Goal: Task Accomplishment & Management: Manage account settings

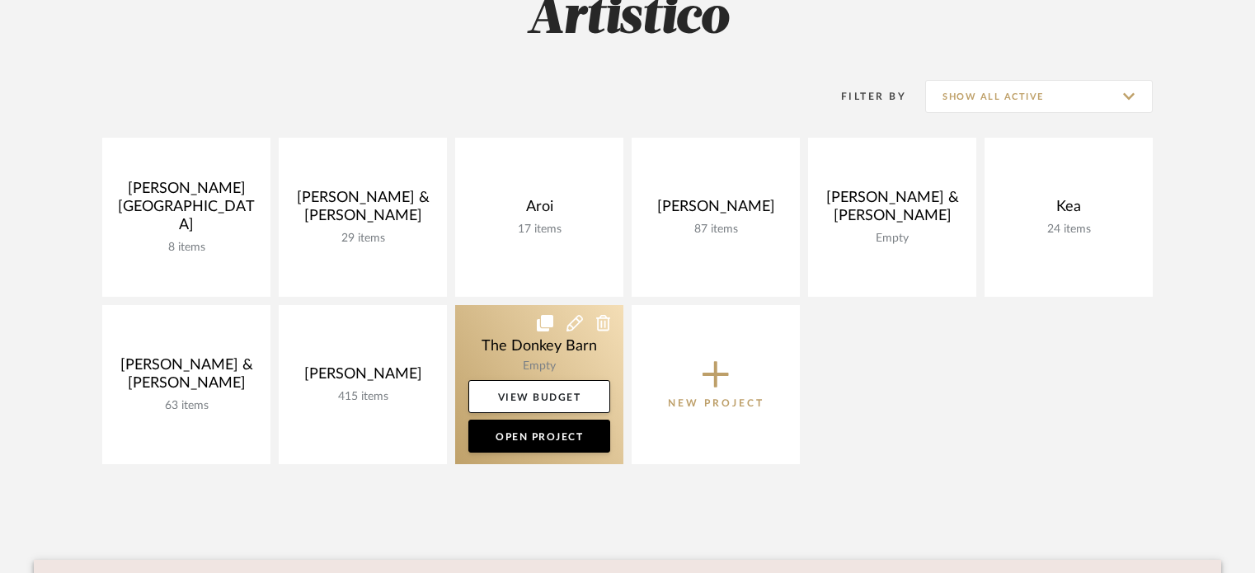
scroll to position [247, 0]
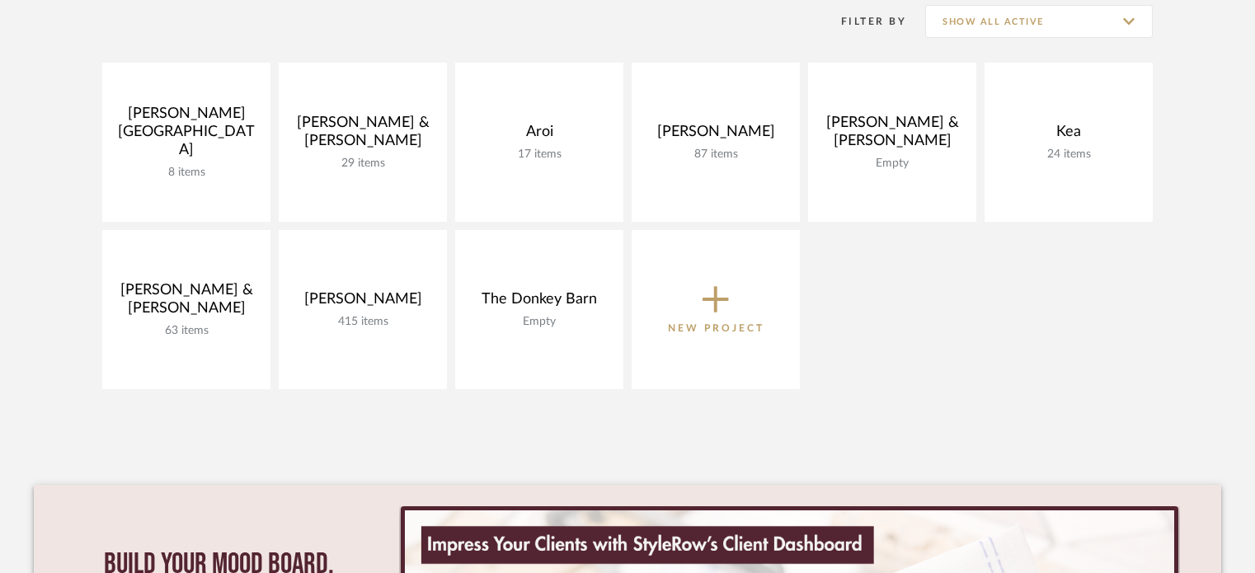
click at [829, 426] on div "Artistico Filter By Show All Active [PERSON_NAME] 8 items View Budget Open Proj…" at bounding box center [627, 358] width 1187 height 974
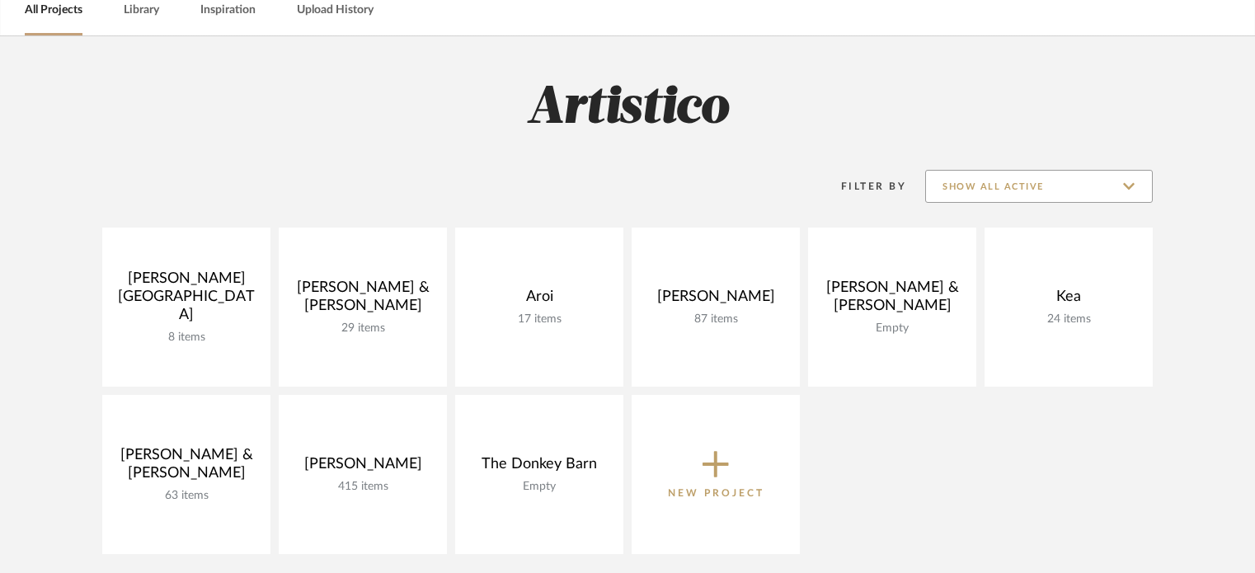
click at [1016, 187] on input "Show All Active" at bounding box center [1039, 186] width 228 height 33
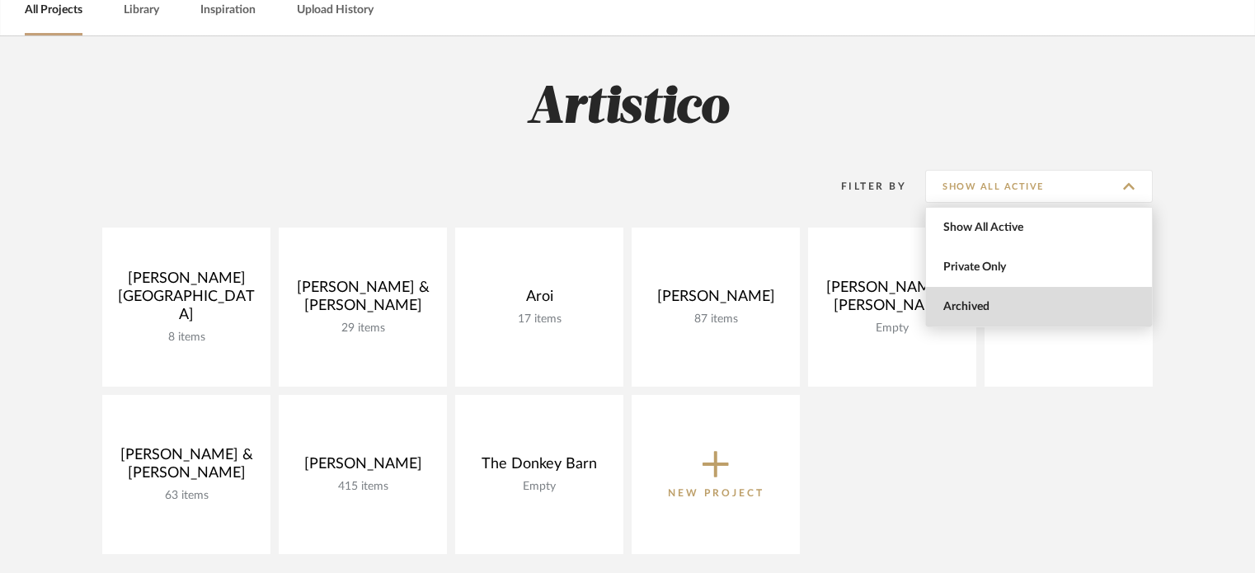
click at [1002, 307] on span "Archived" at bounding box center [1040, 307] width 195 height 14
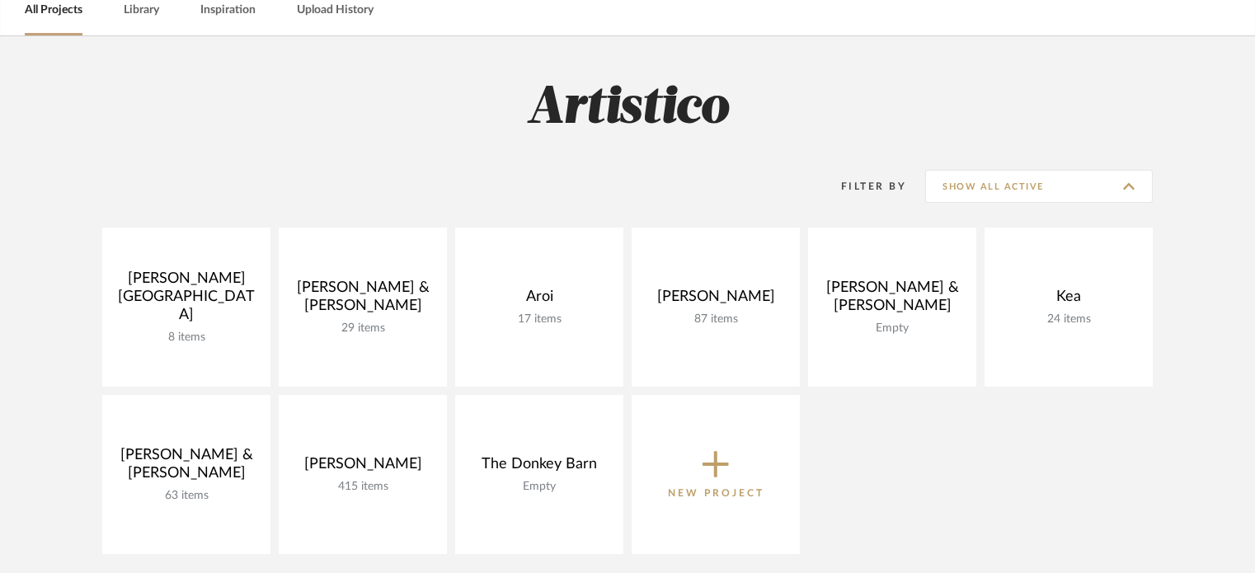
type input "Archived"
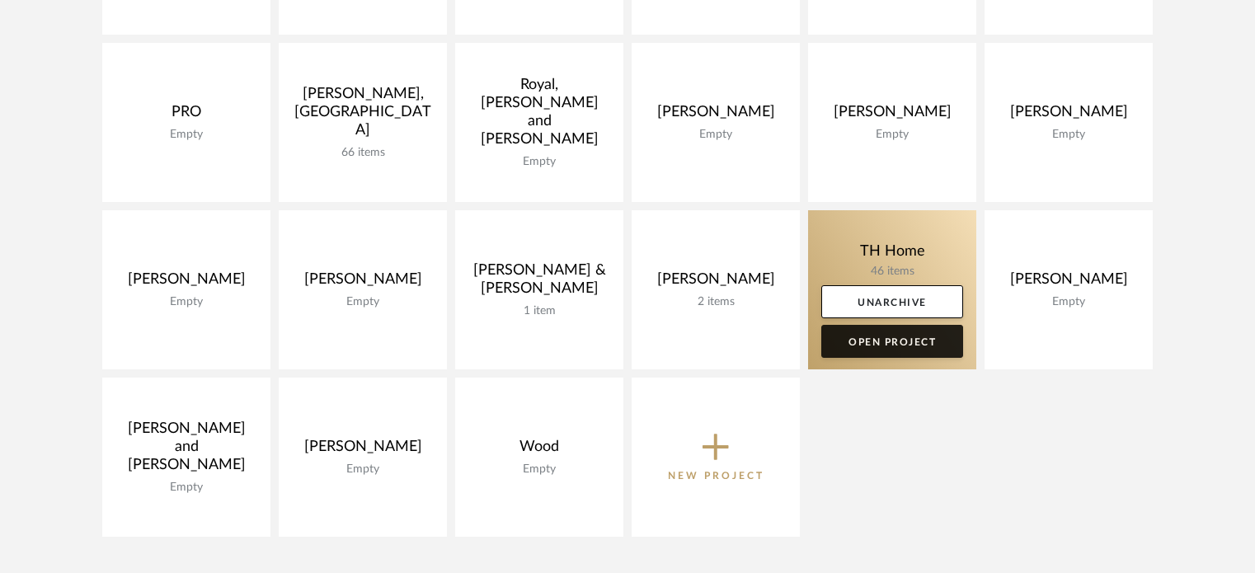
scroll to position [1401, 0]
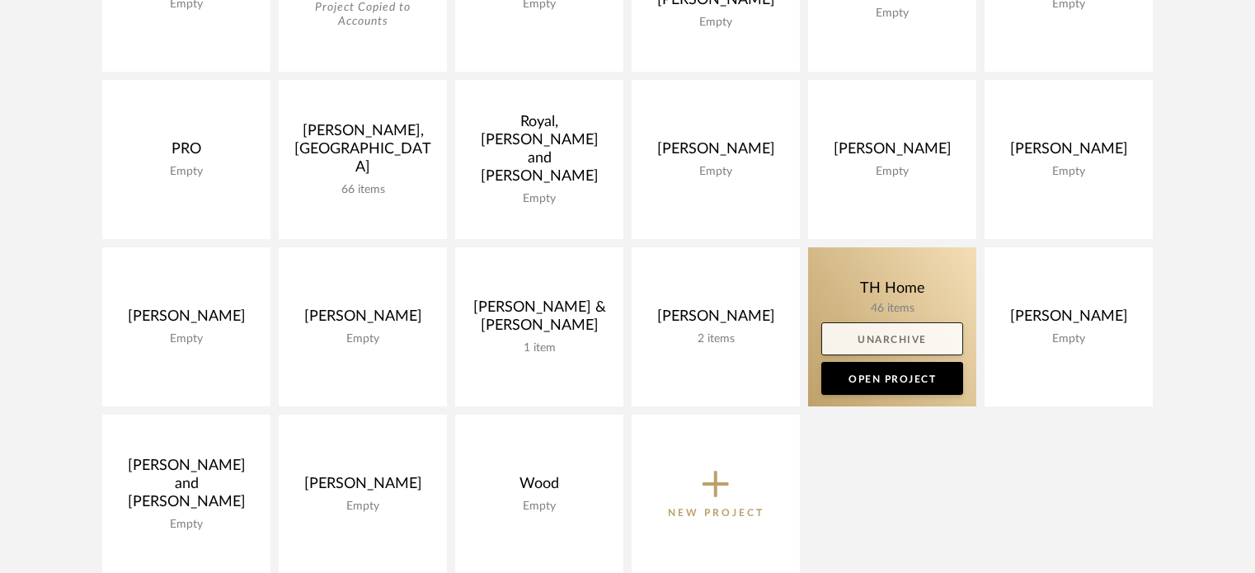
click at [908, 337] on link "Unarchive" at bounding box center [892, 338] width 142 height 33
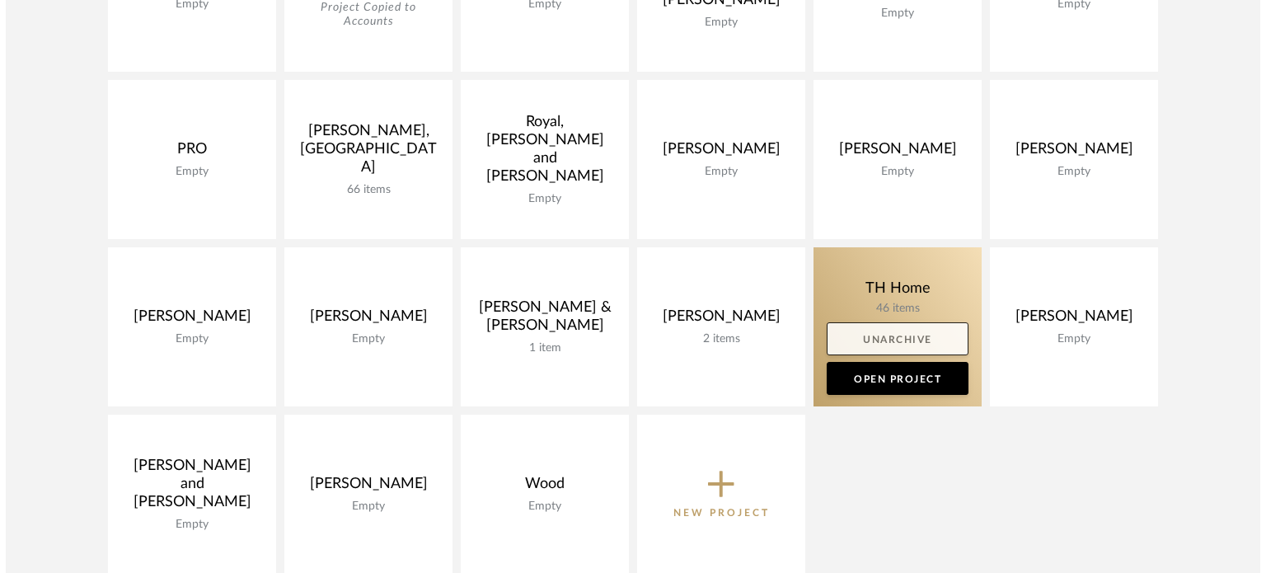
scroll to position [0, 0]
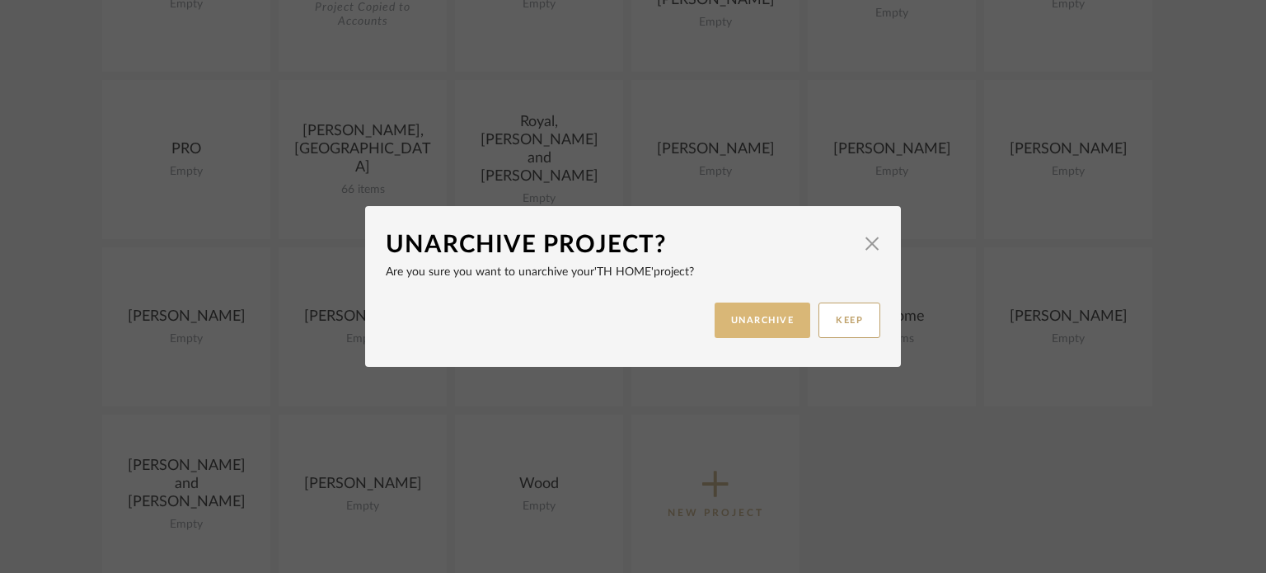
click at [762, 320] on button "UNARCHIVE" at bounding box center [763, 320] width 96 height 35
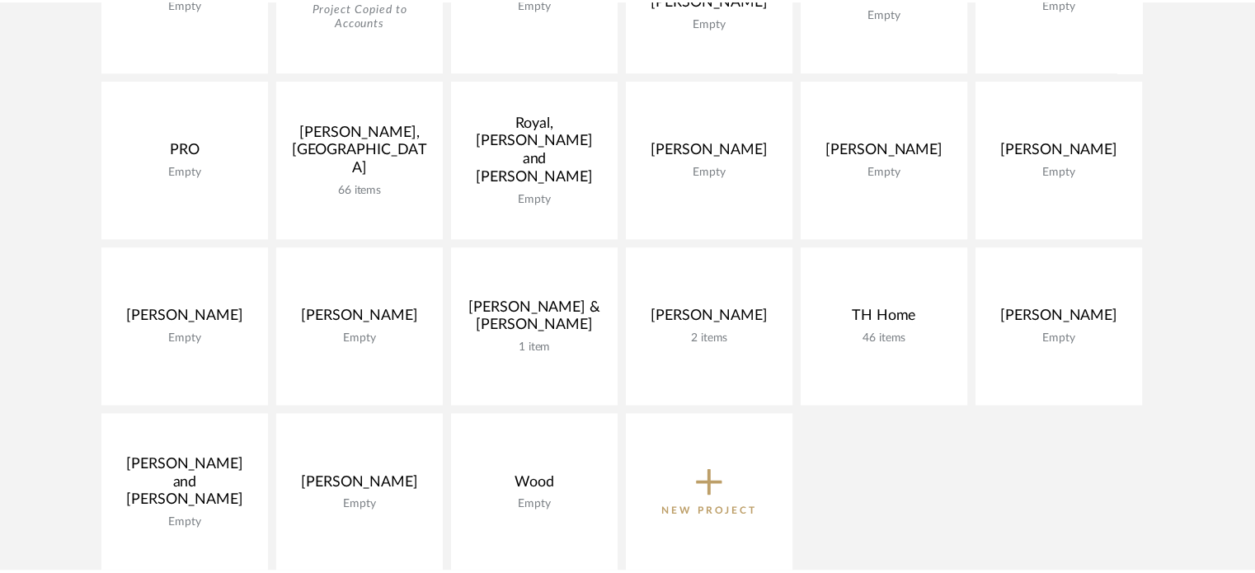
scroll to position [1401, 0]
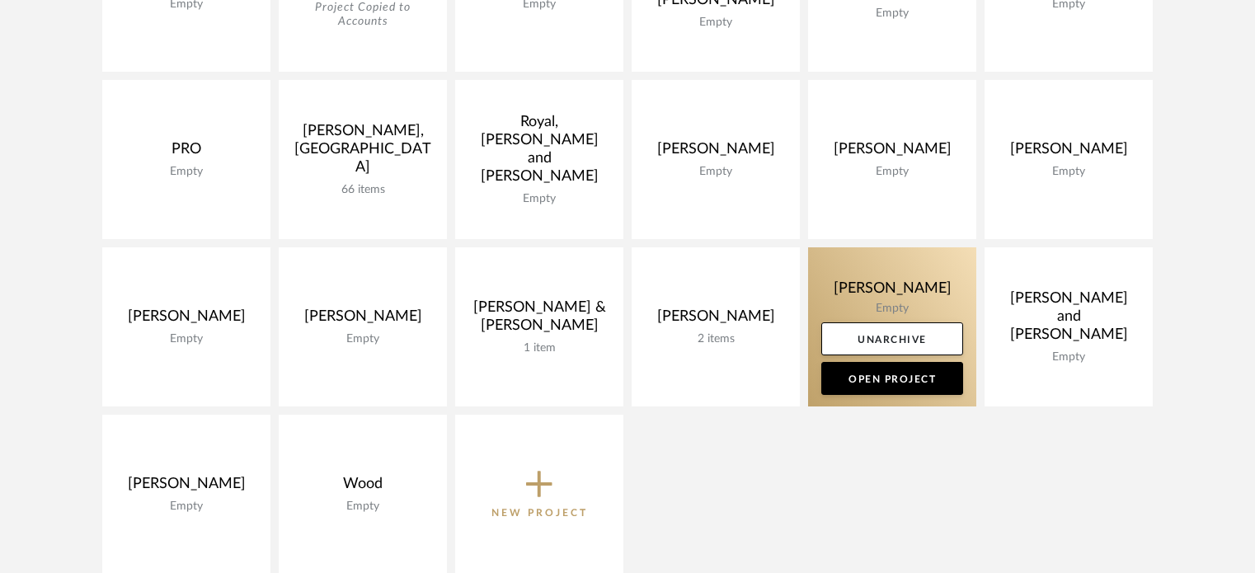
click at [913, 283] on link at bounding box center [892, 326] width 168 height 159
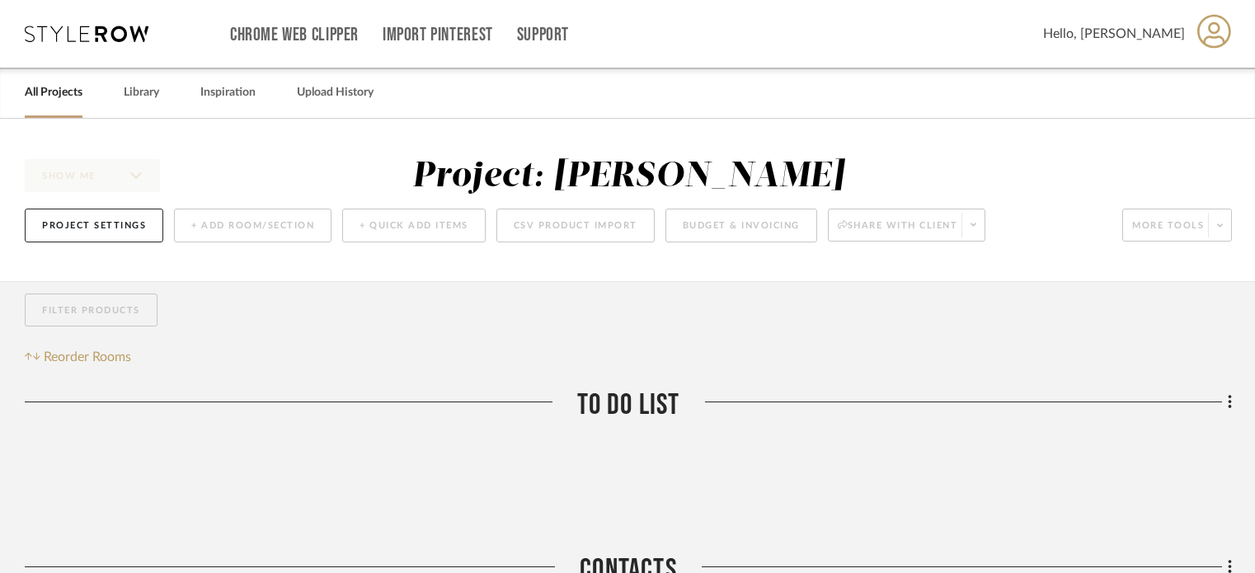
click at [106, 35] on icon at bounding box center [87, 34] width 124 height 16
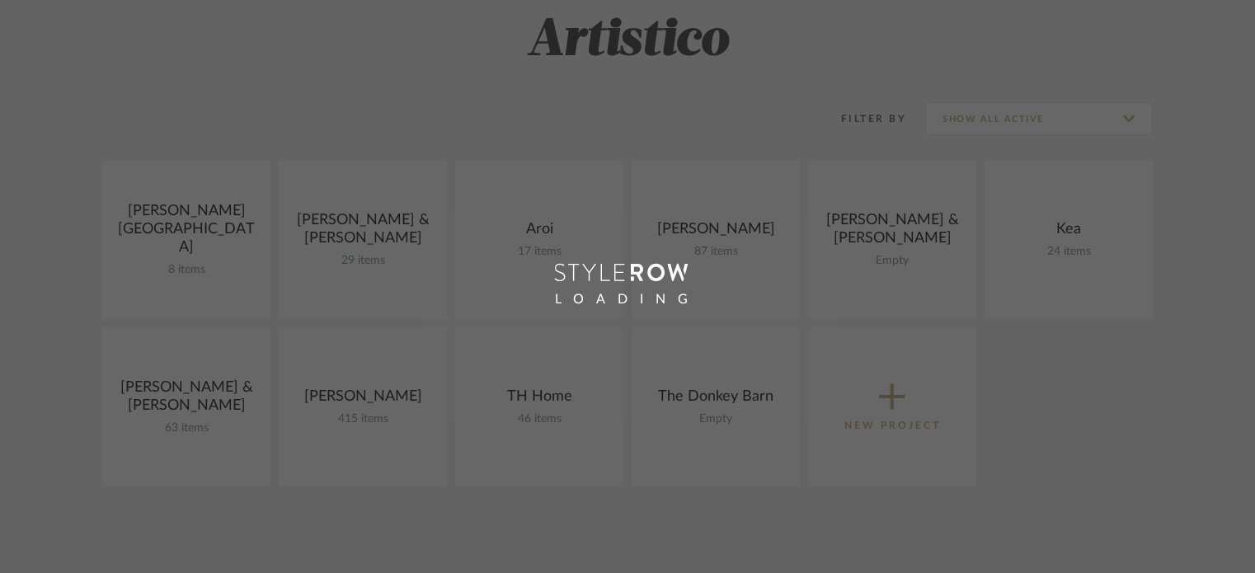
scroll to position [247, 0]
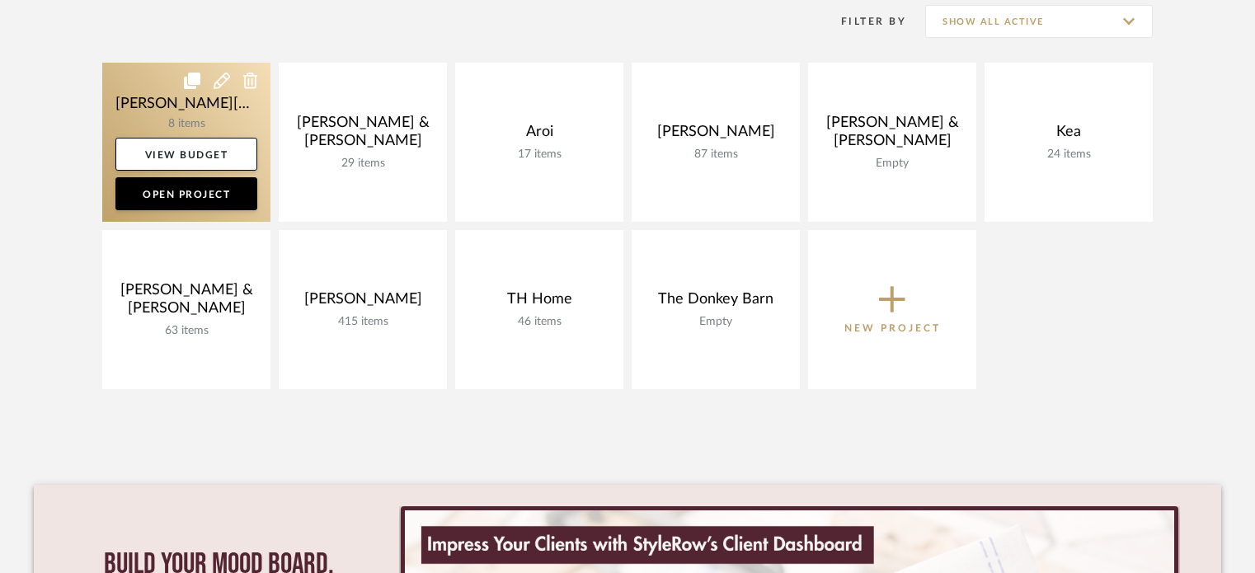
click at [213, 109] on link at bounding box center [186, 142] width 168 height 159
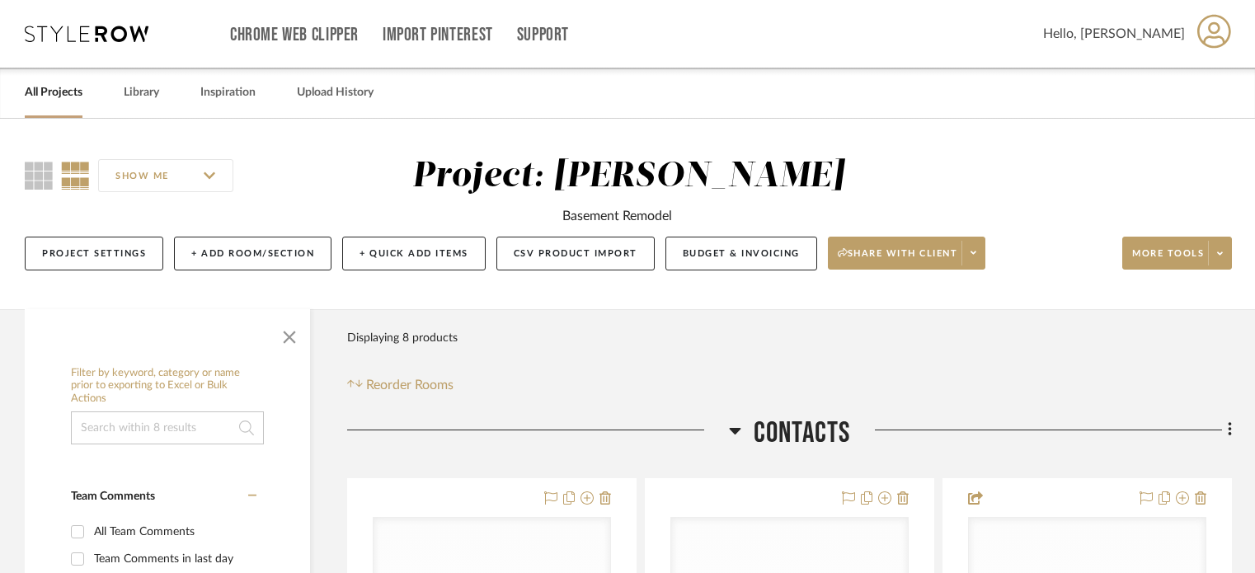
click at [77, 42] on div "Chrome Web Clipper Import Pinterest Support All Projects Library Inspiration Up…" at bounding box center [628, 34] width 1207 height 68
click at [83, 29] on icon at bounding box center [87, 34] width 124 height 16
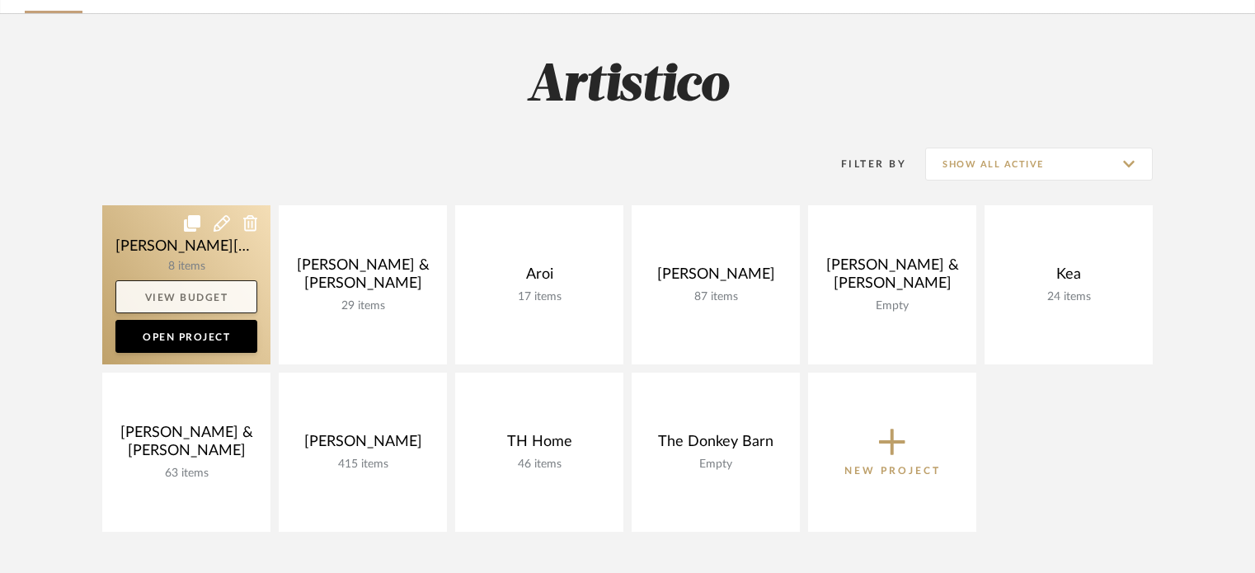
scroll to position [165, 0]
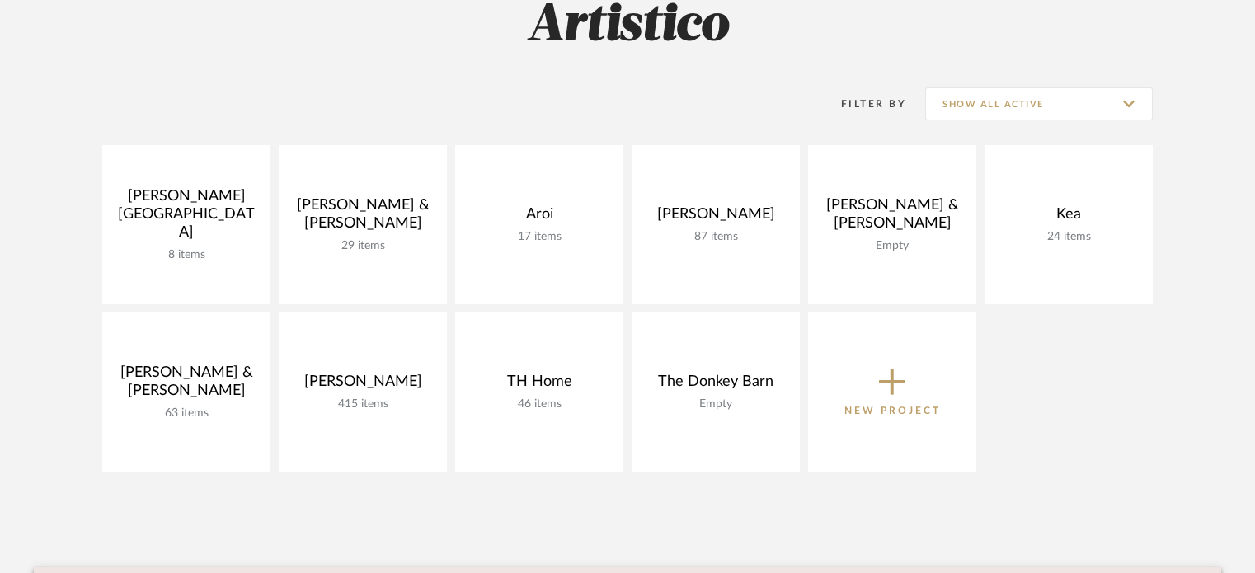
click at [1169, 411] on div "[PERSON_NAME] 8 items View Budget Open Project [PERSON_NAME] & [PERSON_NAME] 29…" at bounding box center [627, 312] width 1187 height 335
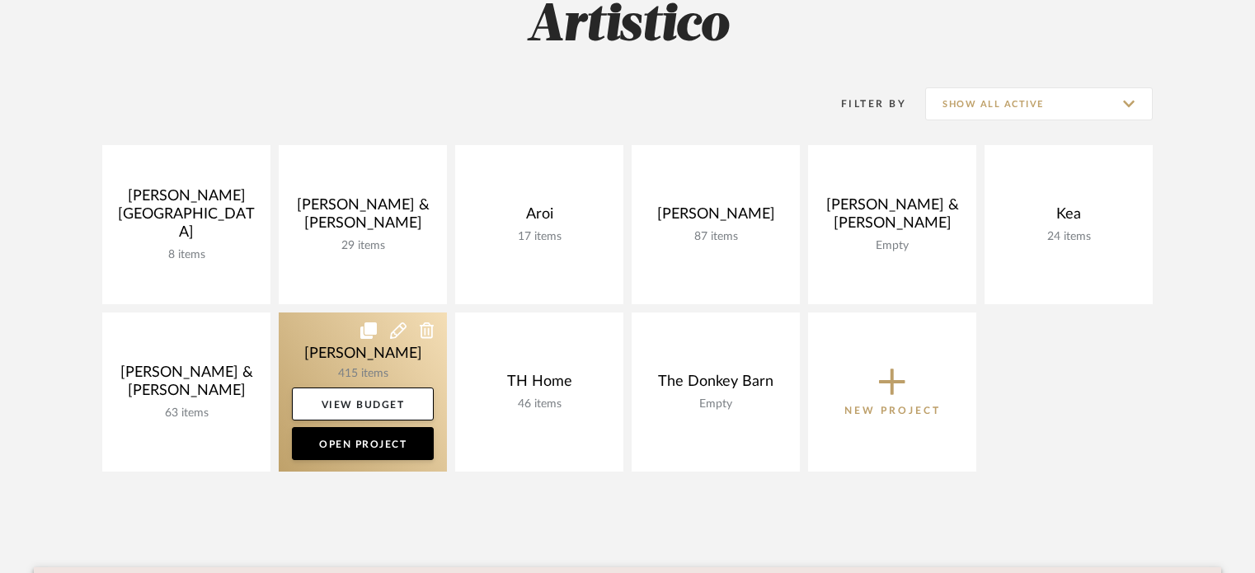
click at [392, 366] on link at bounding box center [363, 391] width 168 height 159
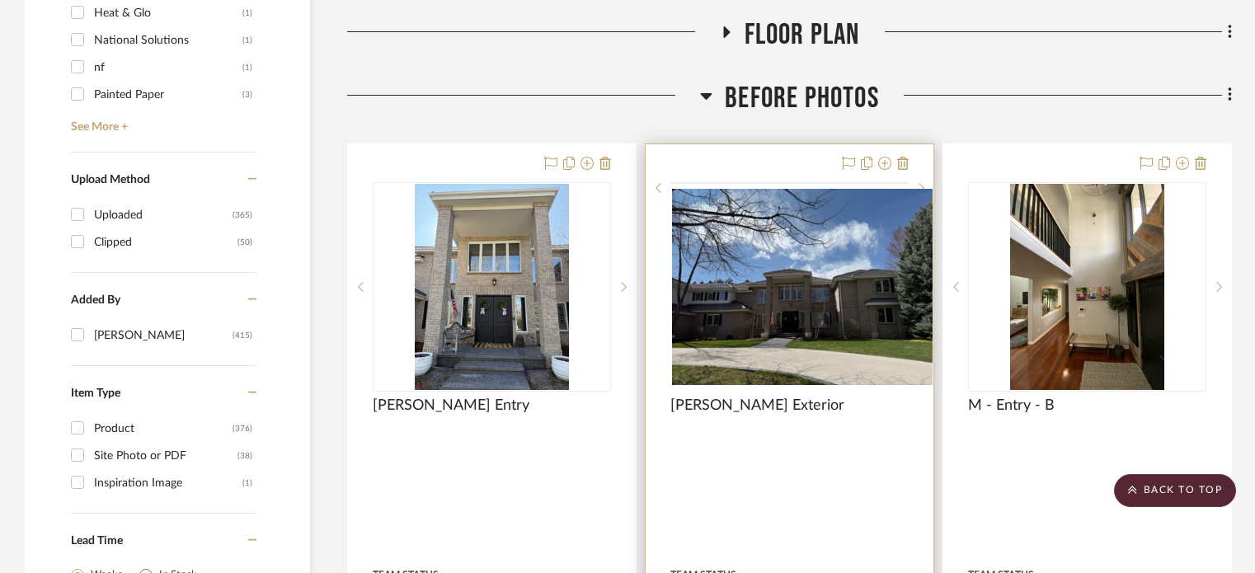
scroll to position [2226, 0]
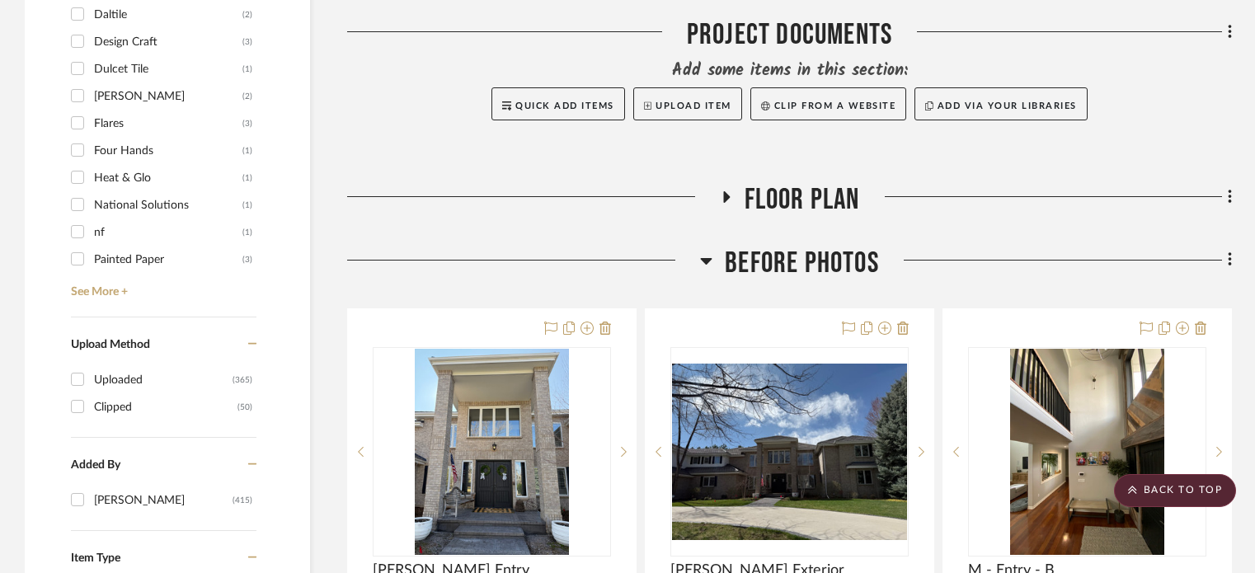
drag, startPoint x: 706, startPoint y: 260, endPoint x: 704, endPoint y: 306, distance: 46.2
click at [704, 258] on icon at bounding box center [706, 261] width 12 height 20
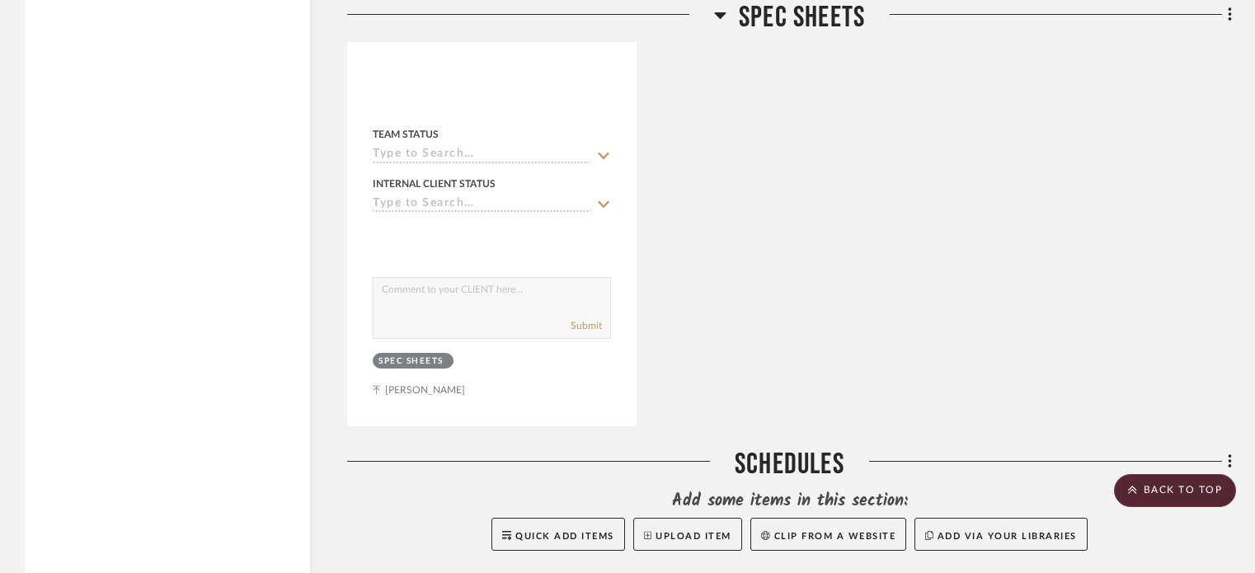
scroll to position [3215, 0]
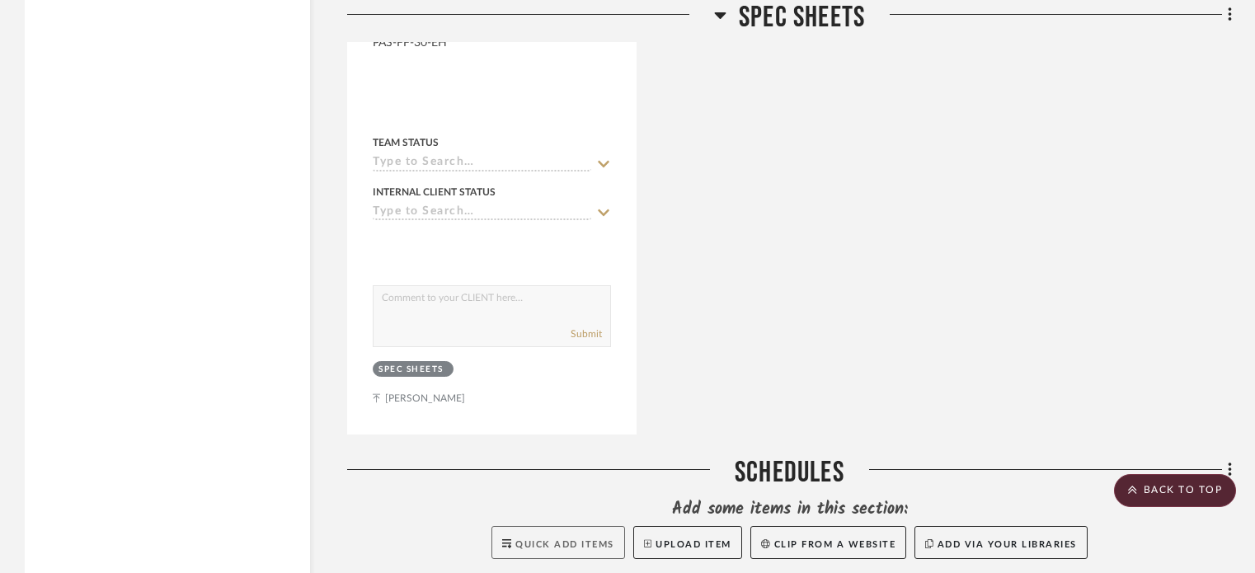
click at [495, 534] on button "Quick Add Items" at bounding box center [558, 542] width 134 height 33
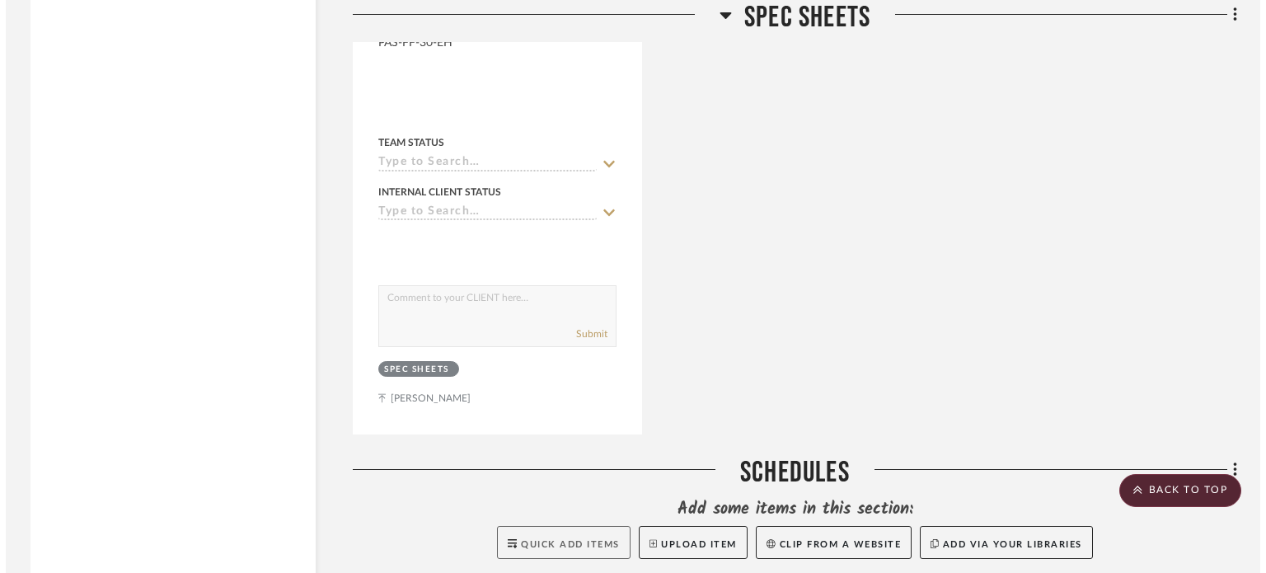
scroll to position [0, 0]
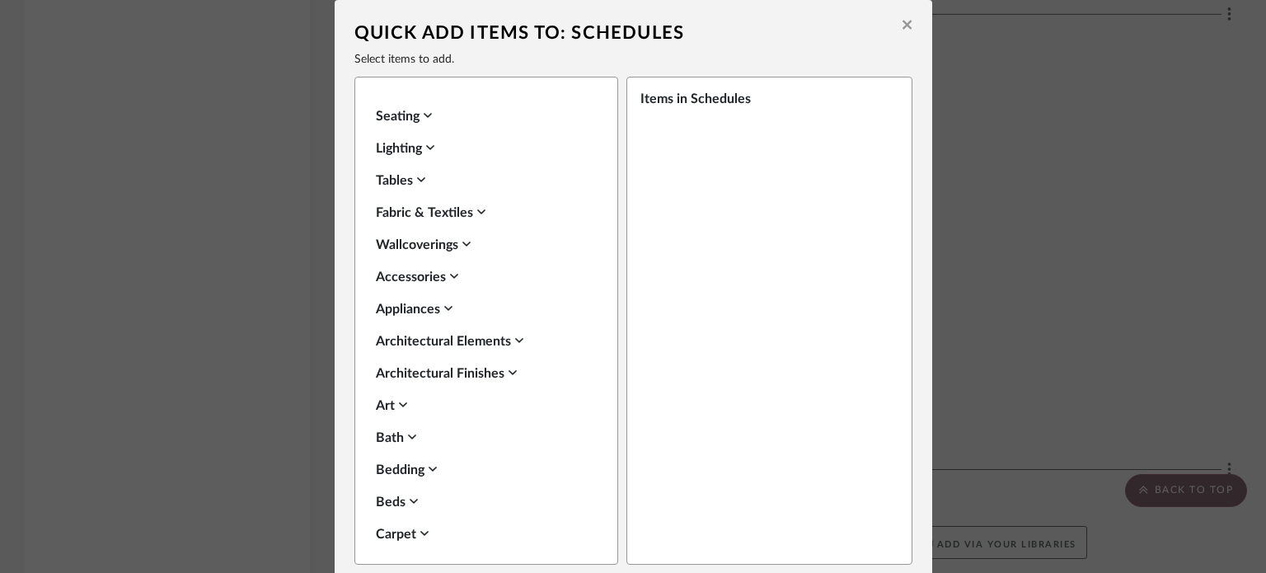
drag, startPoint x: 218, startPoint y: 395, endPoint x: 207, endPoint y: 376, distance: 22.2
click at [205, 376] on div "Quick Add Items to: Schedules Select items to add. Seating Lighting Tables Fabr…" at bounding box center [633, 286] width 1266 height 573
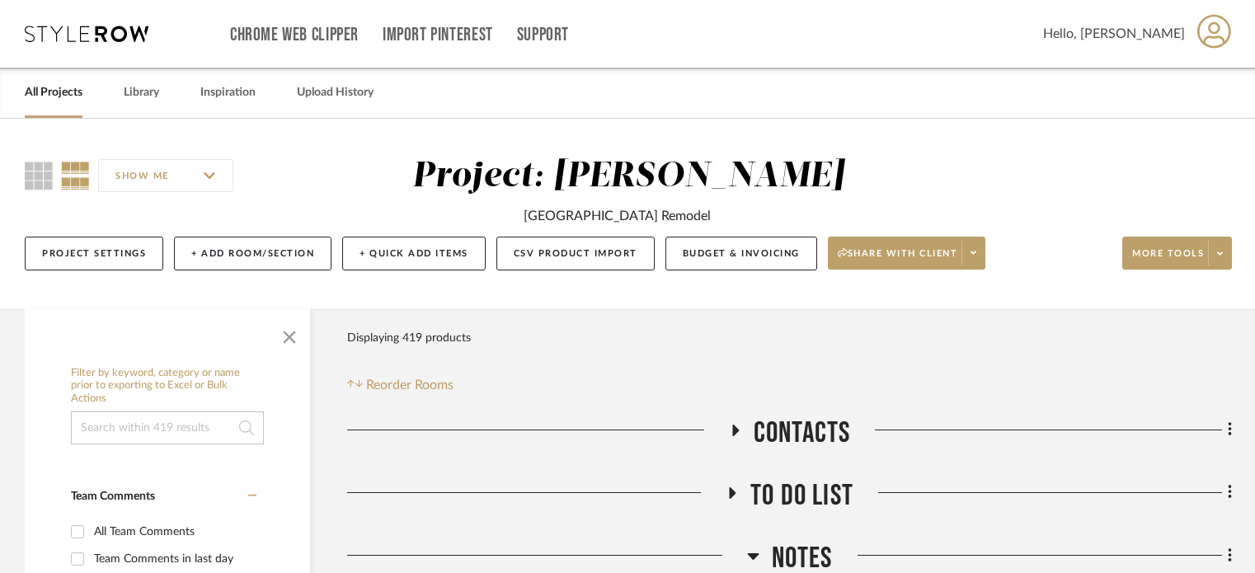
click at [1175, 26] on span "Hello, [PERSON_NAME]" at bounding box center [1114, 34] width 142 height 20
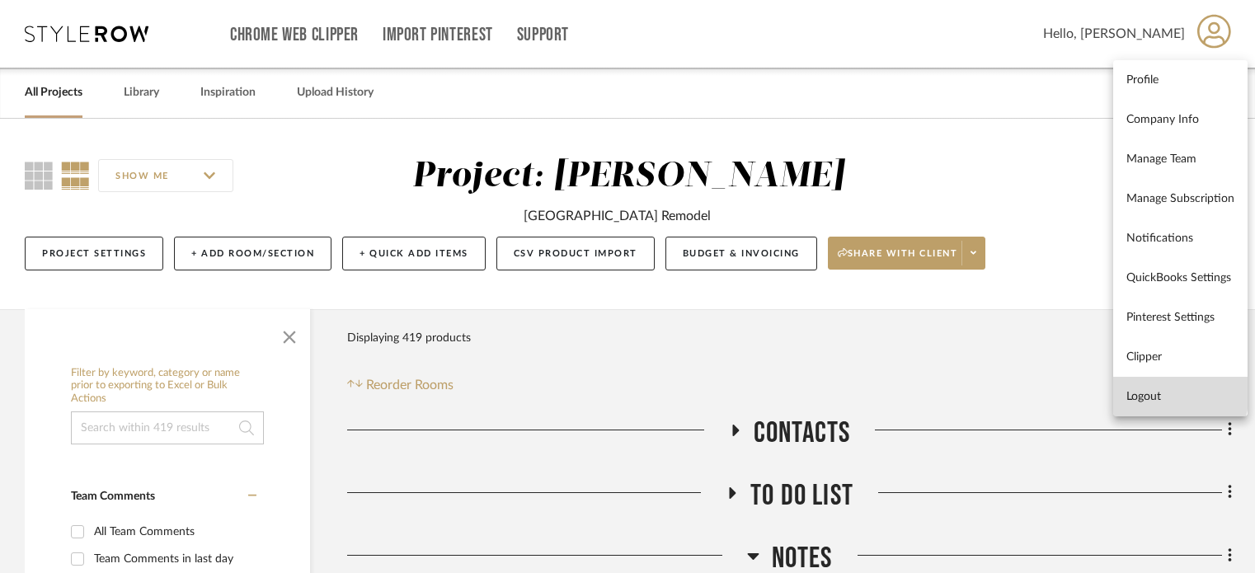
click at [1149, 391] on span "Logout" at bounding box center [1180, 396] width 108 height 14
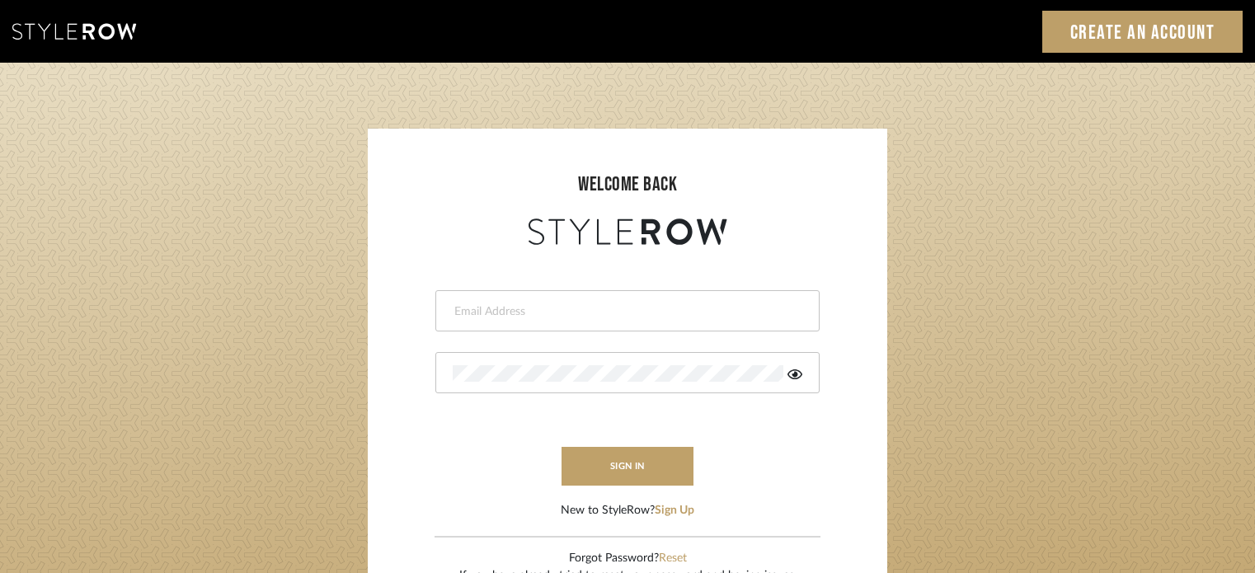
type input "stacie@artisticodesign.net"
click at [792, 368] on icon at bounding box center [794, 374] width 15 height 13
click at [816, 419] on form "stacie@artisticodesign.net sign in New to StyleRow? Sign Up" at bounding box center [627, 384] width 486 height 270
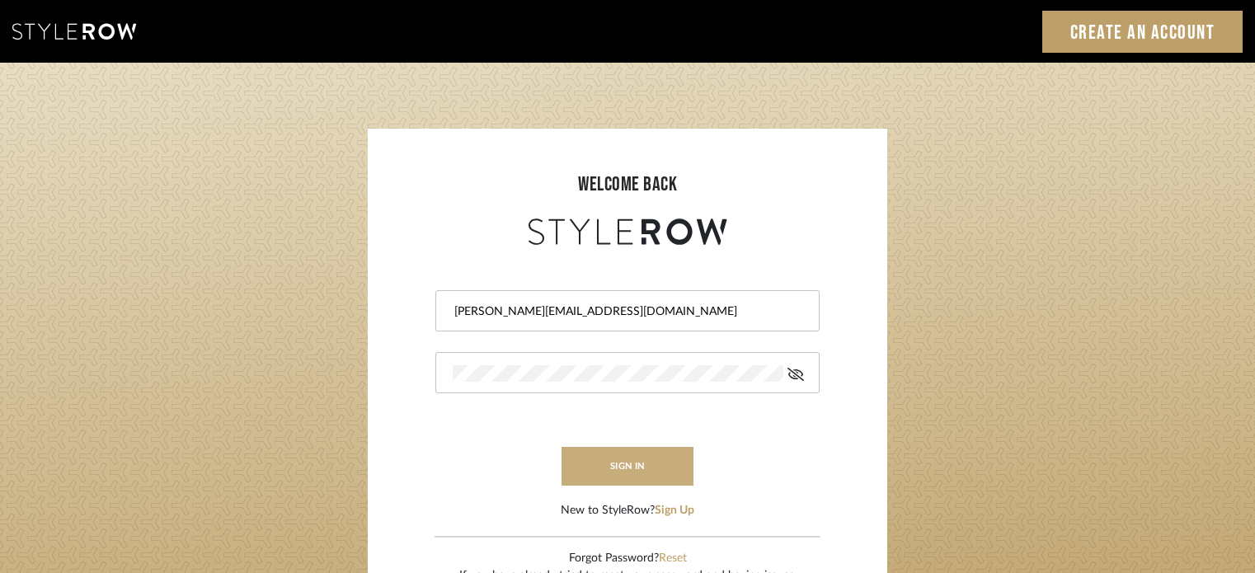
click at [651, 467] on button "sign in" at bounding box center [627, 466] width 132 height 39
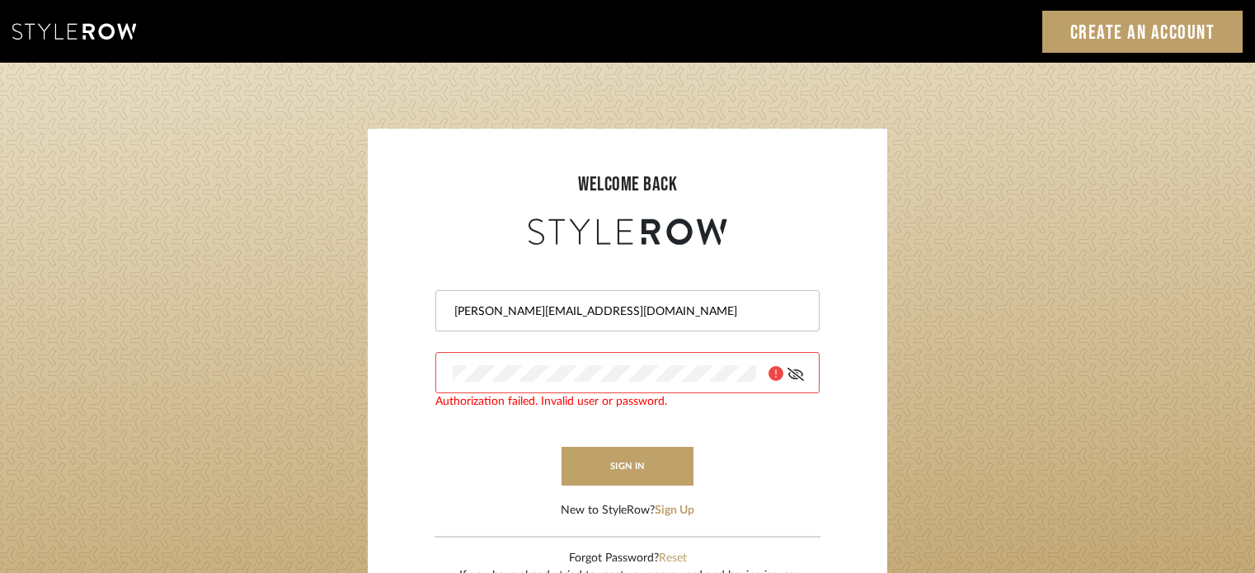
click at [739, 419] on form "stacie@artisticodesign.net Authorization failed. Invalid user or password. sign…" at bounding box center [627, 384] width 486 height 270
click at [584, 386] on div at bounding box center [627, 372] width 384 height 41
click at [748, 405] on form "stacie@artisticodesign.net Authorization failed. Invalid user or password. sign…" at bounding box center [627, 384] width 486 height 270
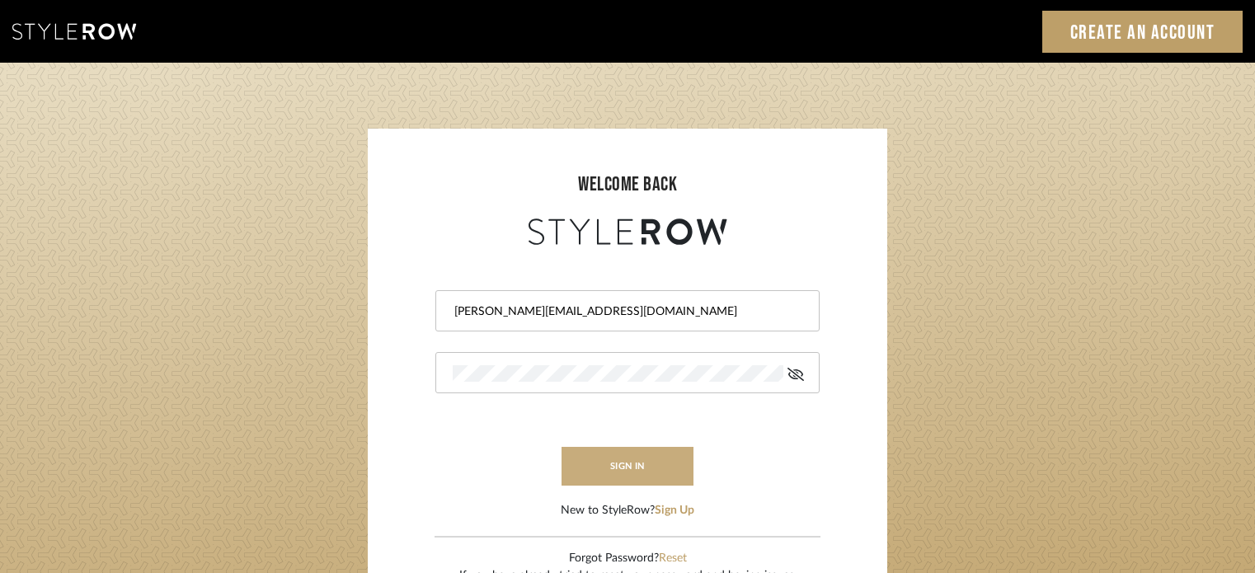
click at [632, 469] on button "sign in" at bounding box center [627, 466] width 132 height 39
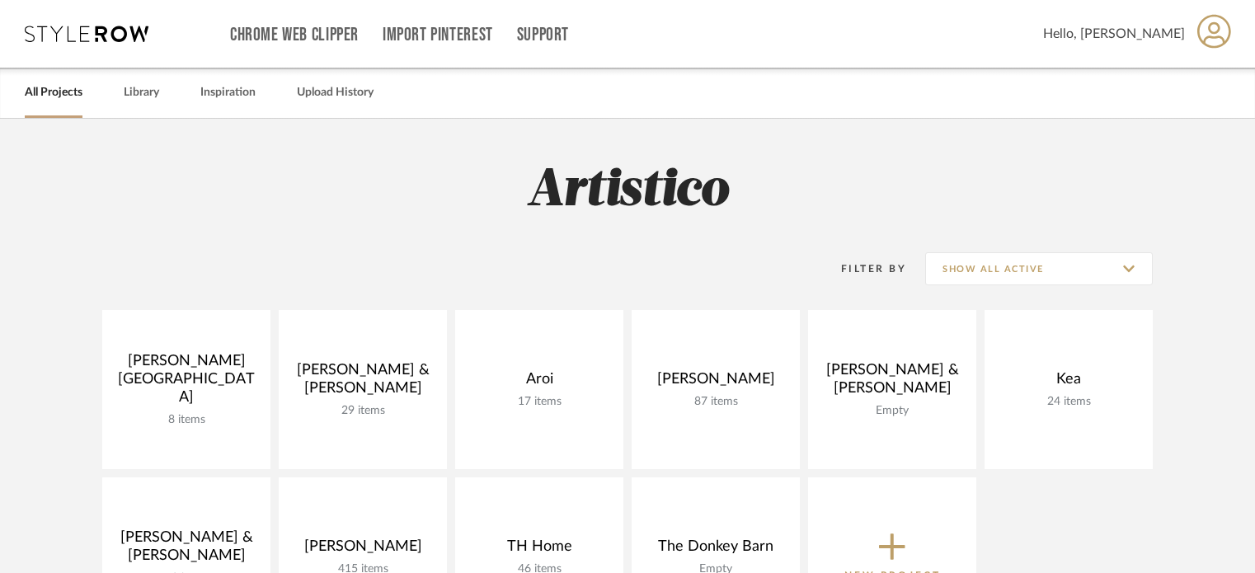
click at [1175, 38] on span "Hello, Stacie" at bounding box center [1114, 34] width 142 height 20
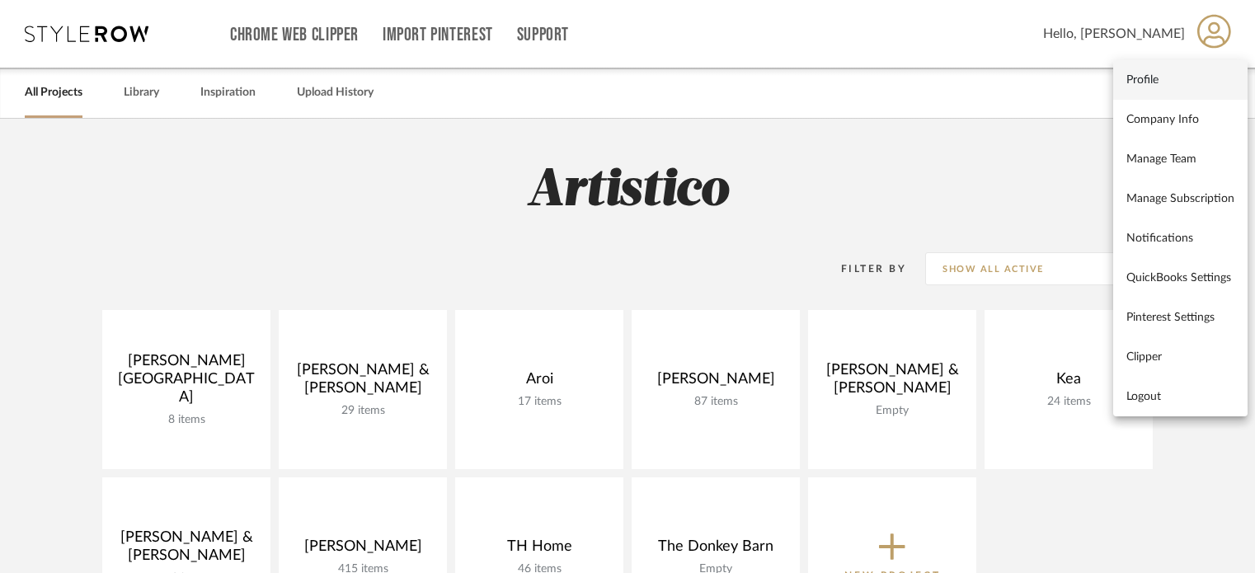
click at [1152, 77] on span "Profile" at bounding box center [1180, 80] width 108 height 14
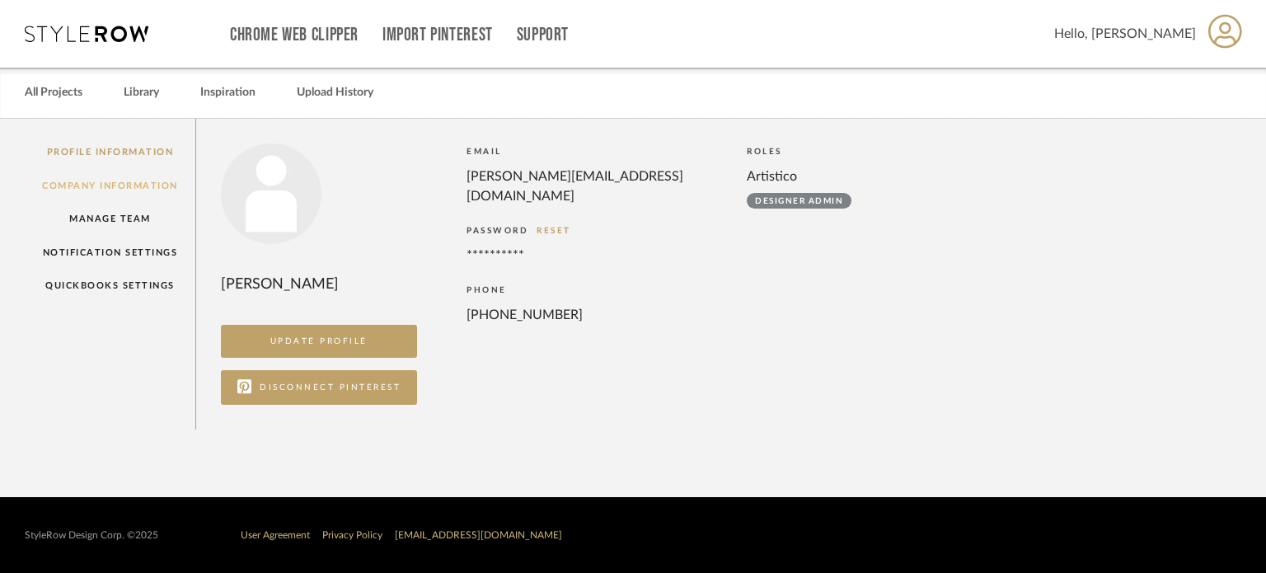
click at [152, 182] on link "Company Information" at bounding box center [110, 186] width 171 height 34
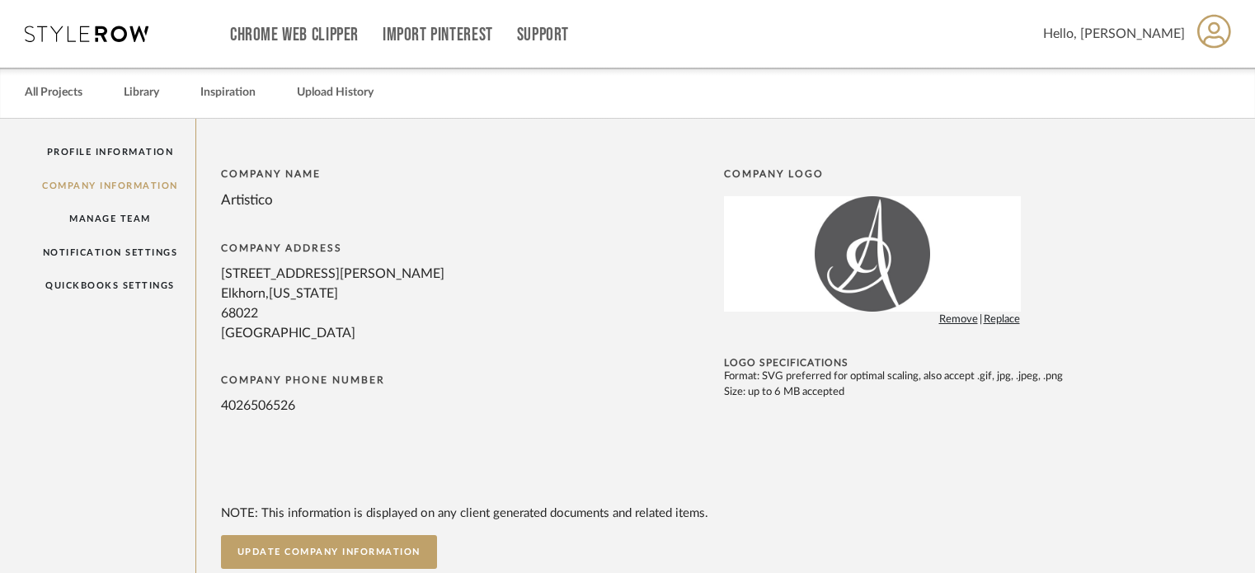
click at [1169, 35] on span "Hello, [PERSON_NAME]" at bounding box center [1114, 34] width 142 height 20
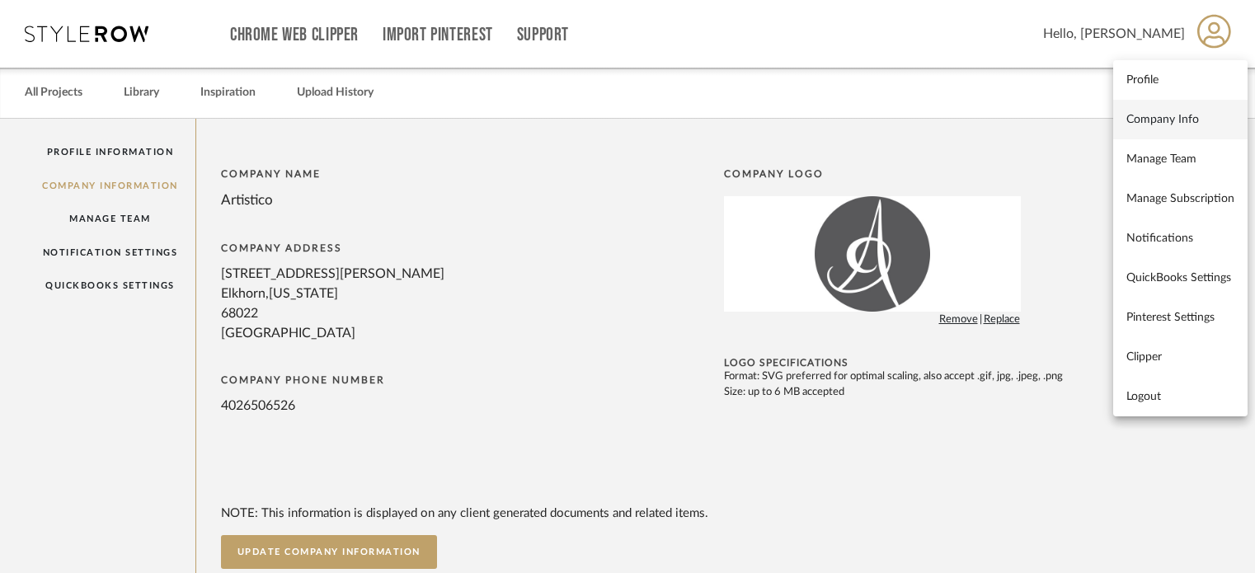
click at [1181, 121] on span "Company Info" at bounding box center [1180, 119] width 108 height 14
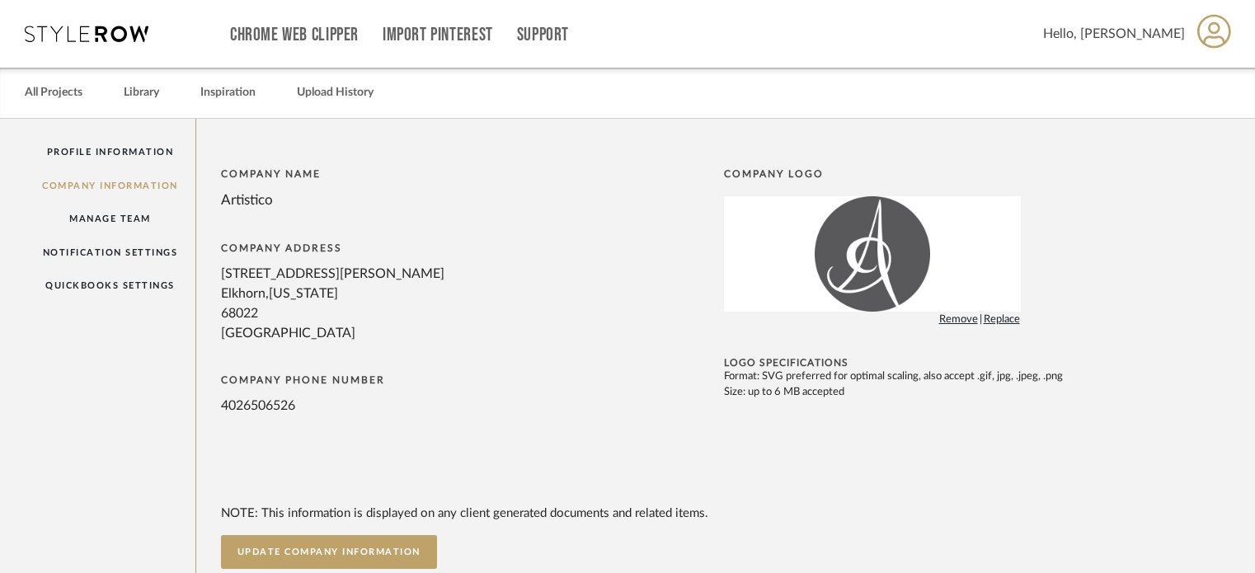
click at [1216, 26] on icon at bounding box center [1214, 31] width 34 height 35
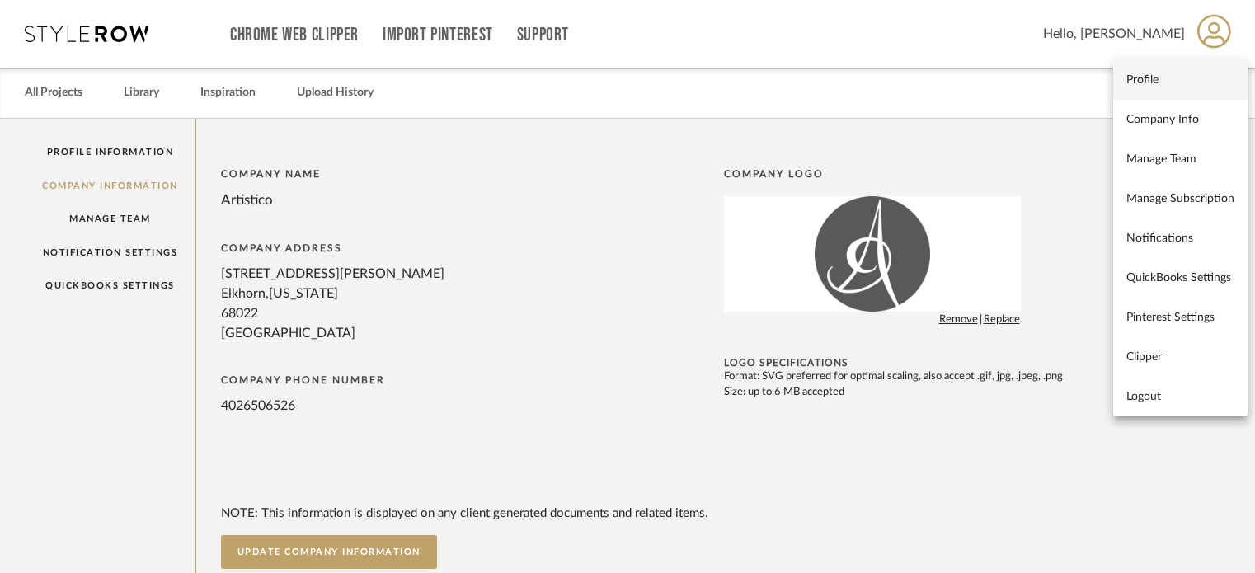
click at [1165, 85] on span "Profile" at bounding box center [1180, 80] width 108 height 14
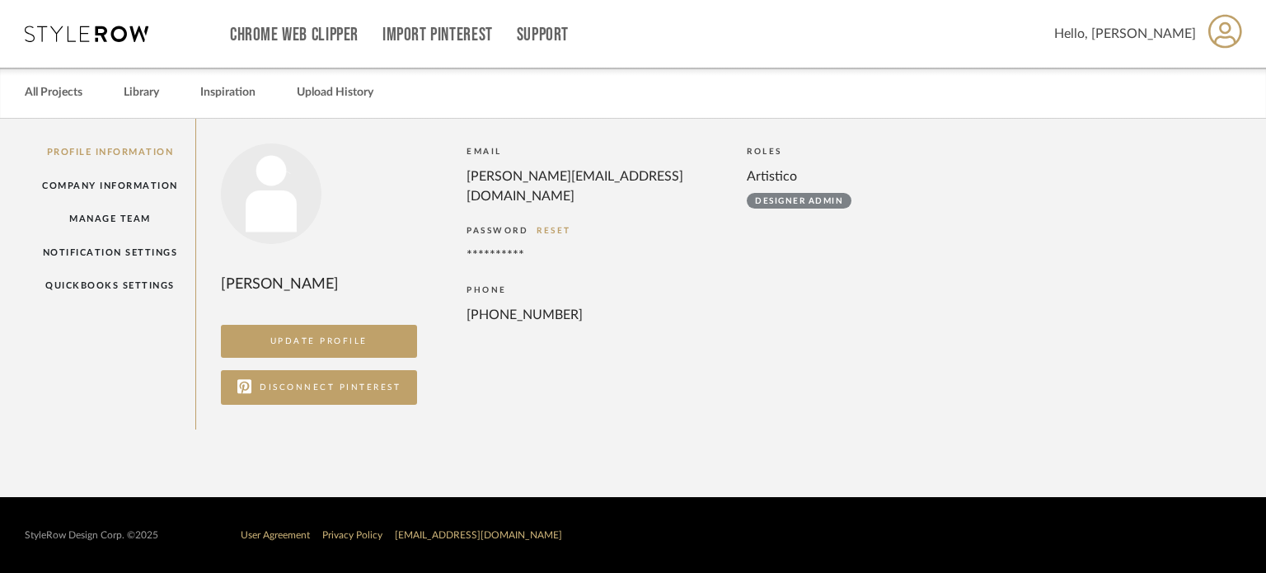
click at [1184, 35] on span "Hello, [PERSON_NAME]" at bounding box center [1125, 34] width 142 height 20
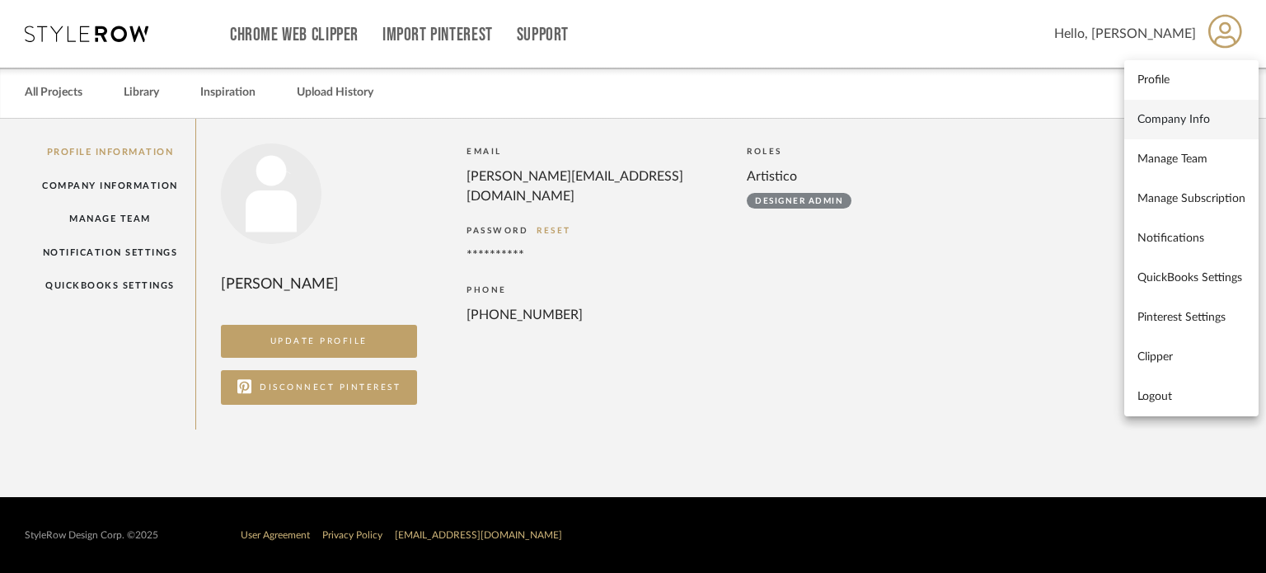
click at [1168, 125] on span "Company Info" at bounding box center [1192, 119] width 108 height 14
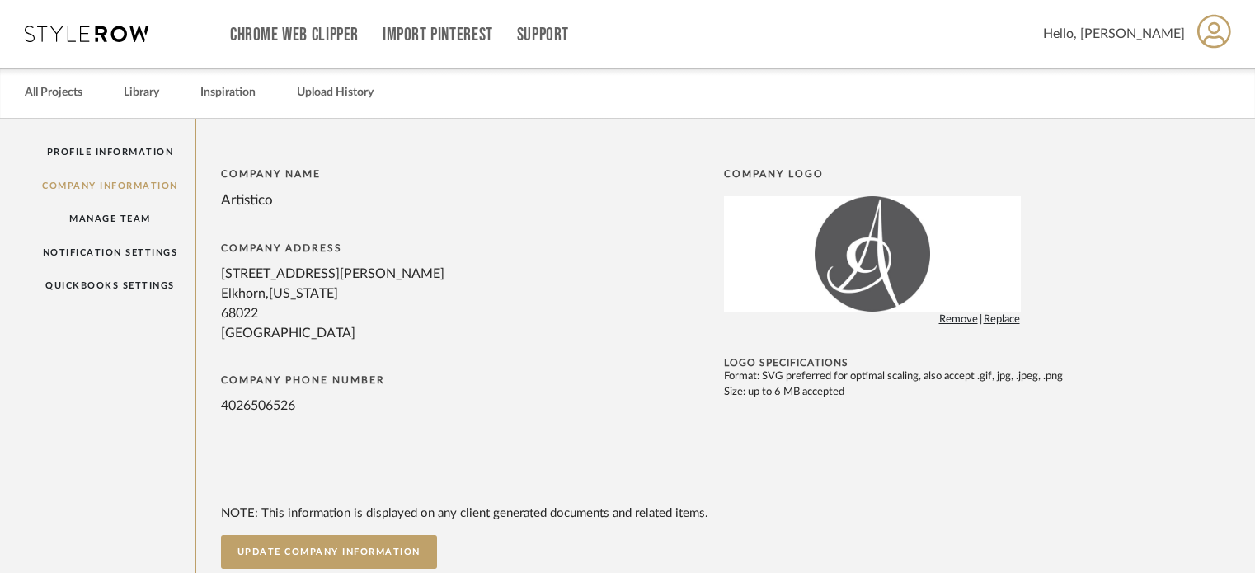
click at [1219, 36] on icon at bounding box center [1214, 31] width 34 height 34
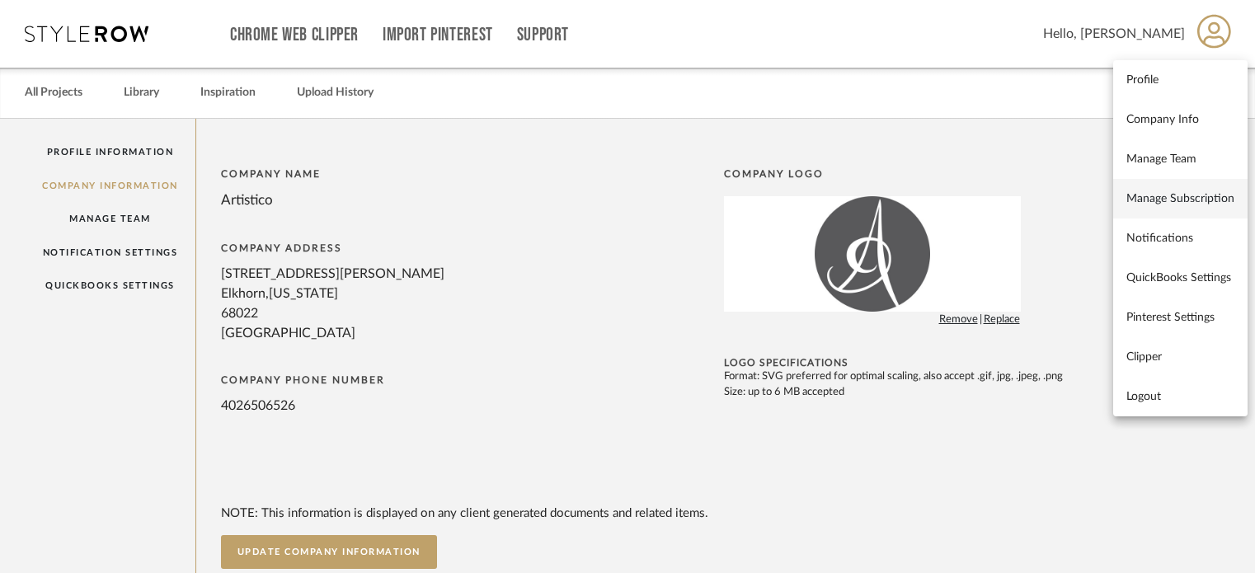
click at [1195, 195] on span "Manage Subscription" at bounding box center [1180, 198] width 108 height 14
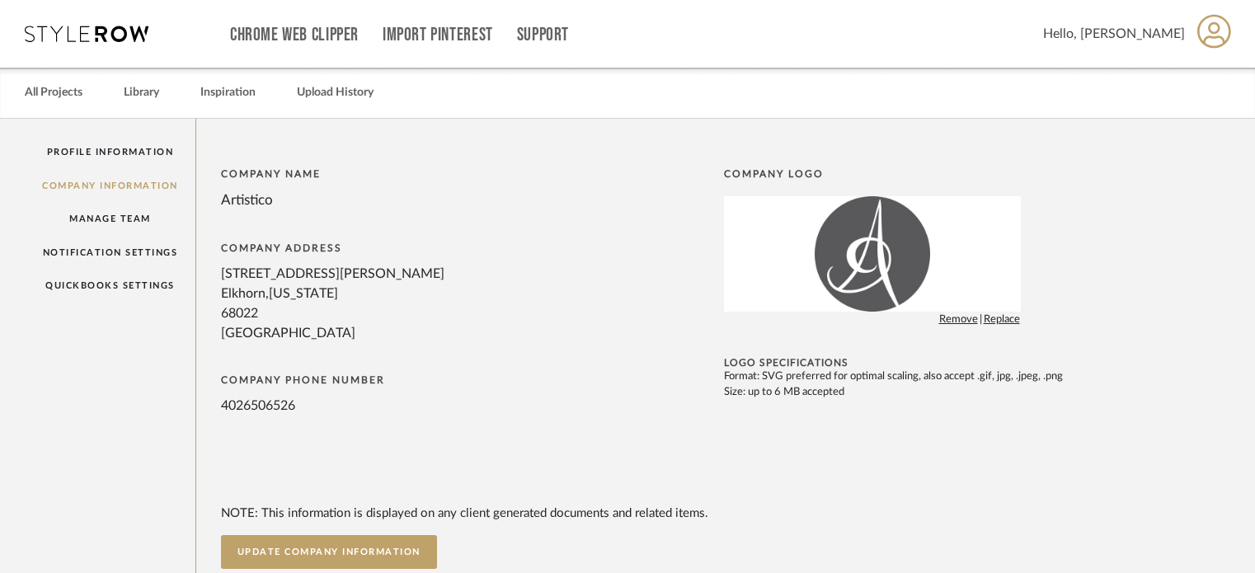
click at [1164, 35] on span "Hello, [PERSON_NAME]" at bounding box center [1114, 34] width 142 height 20
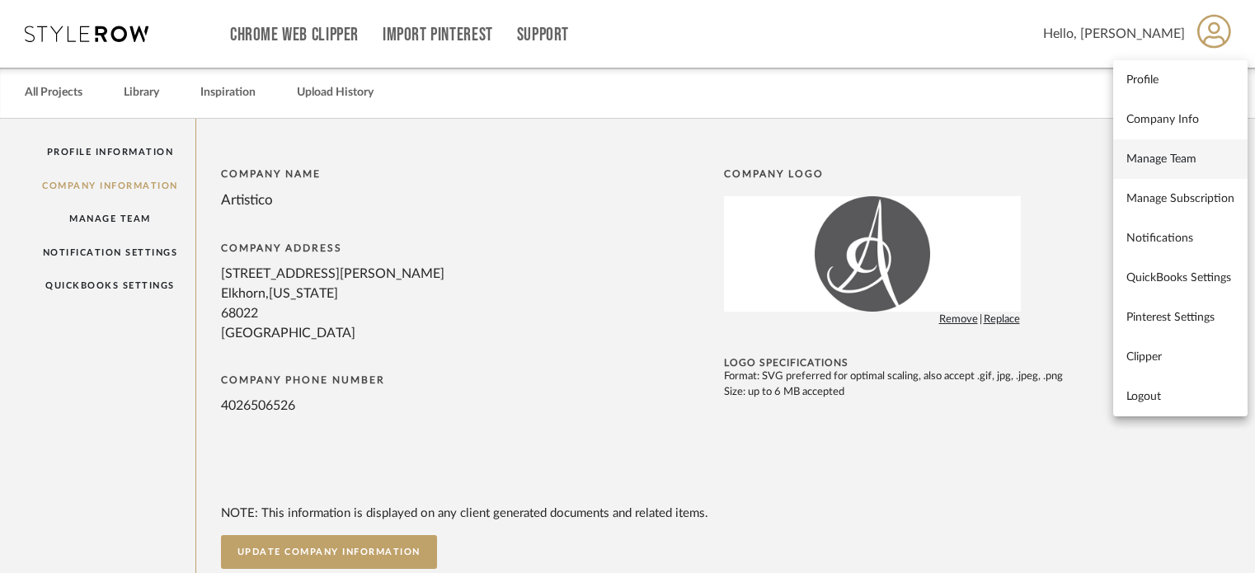
click at [1180, 151] on link "Manage Team" at bounding box center [1180, 159] width 134 height 40
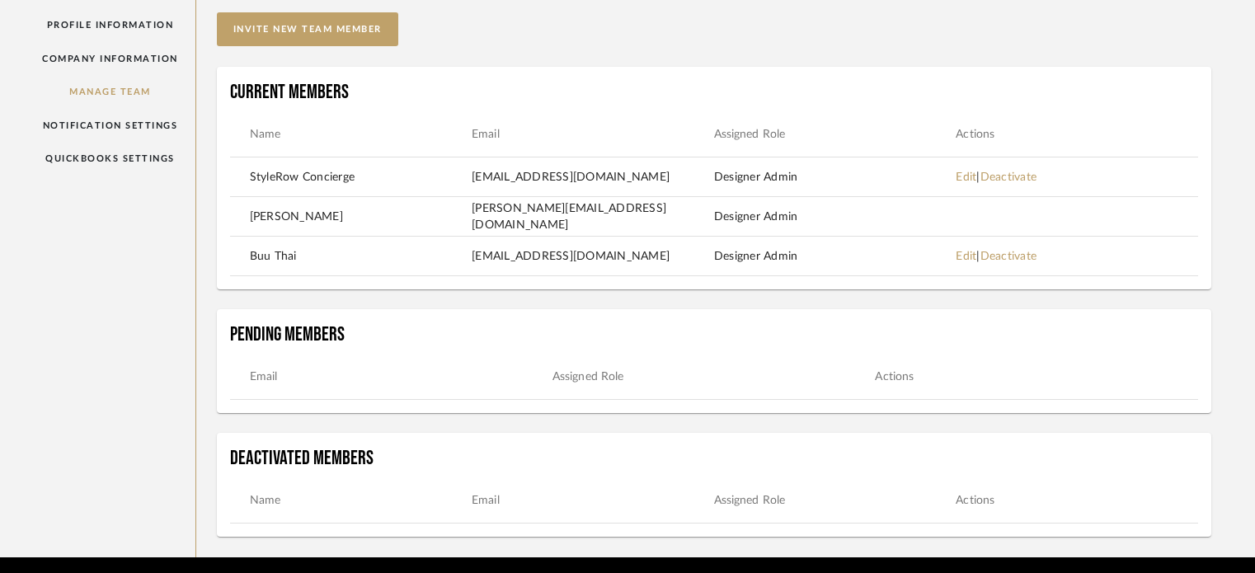
scroll to position [165, 0]
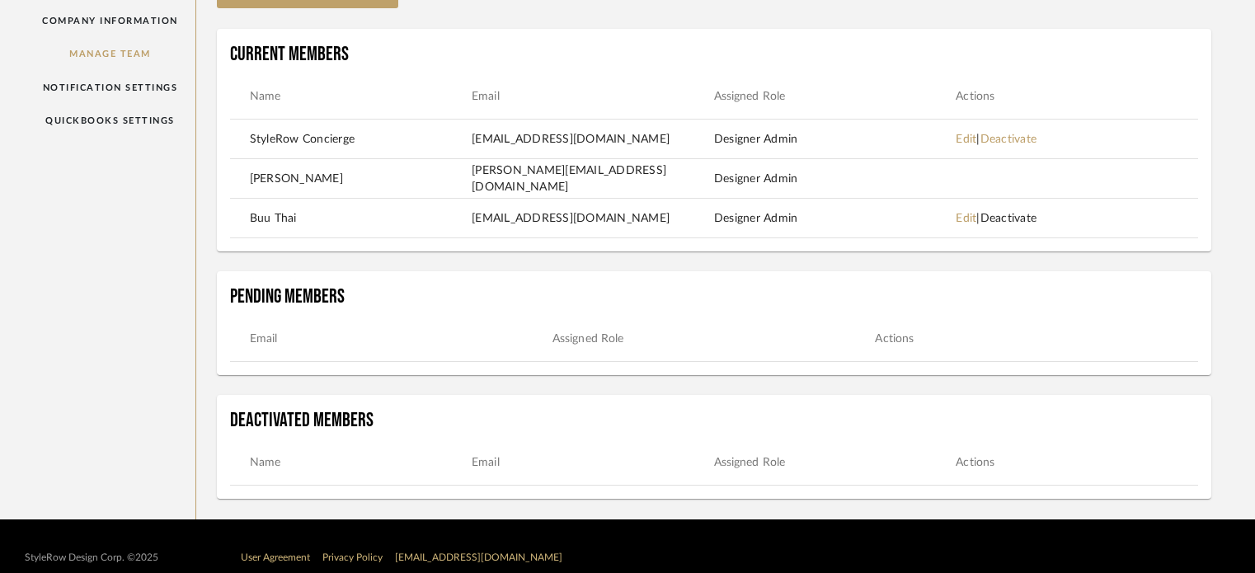
click at [1027, 219] on link "Deactivate" at bounding box center [1008, 219] width 57 height 12
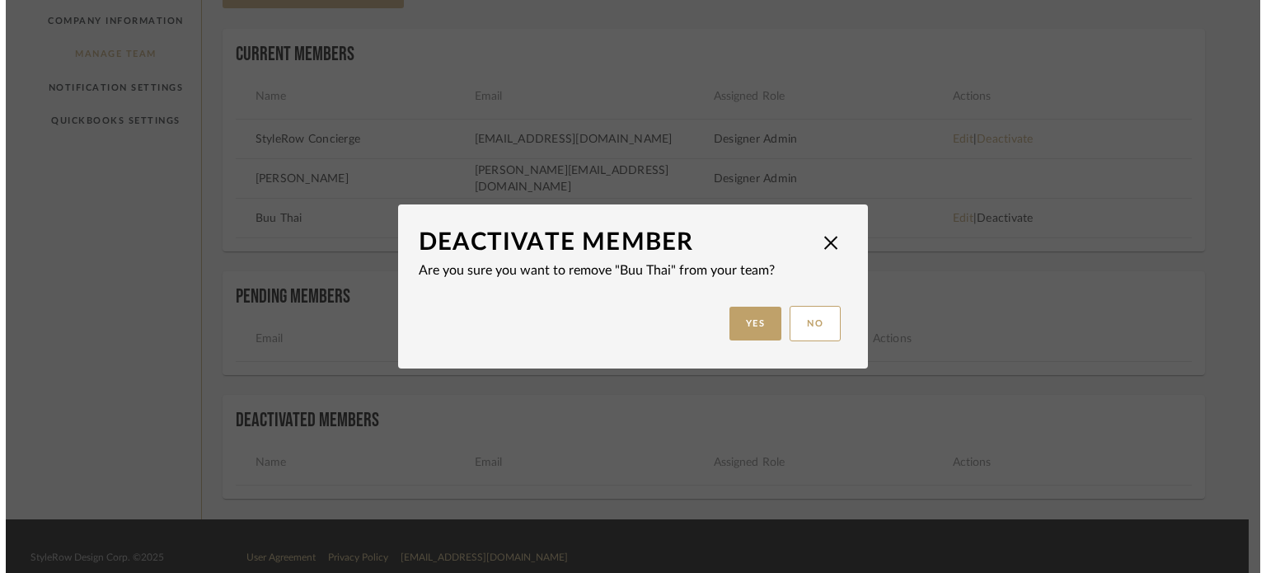
scroll to position [0, 0]
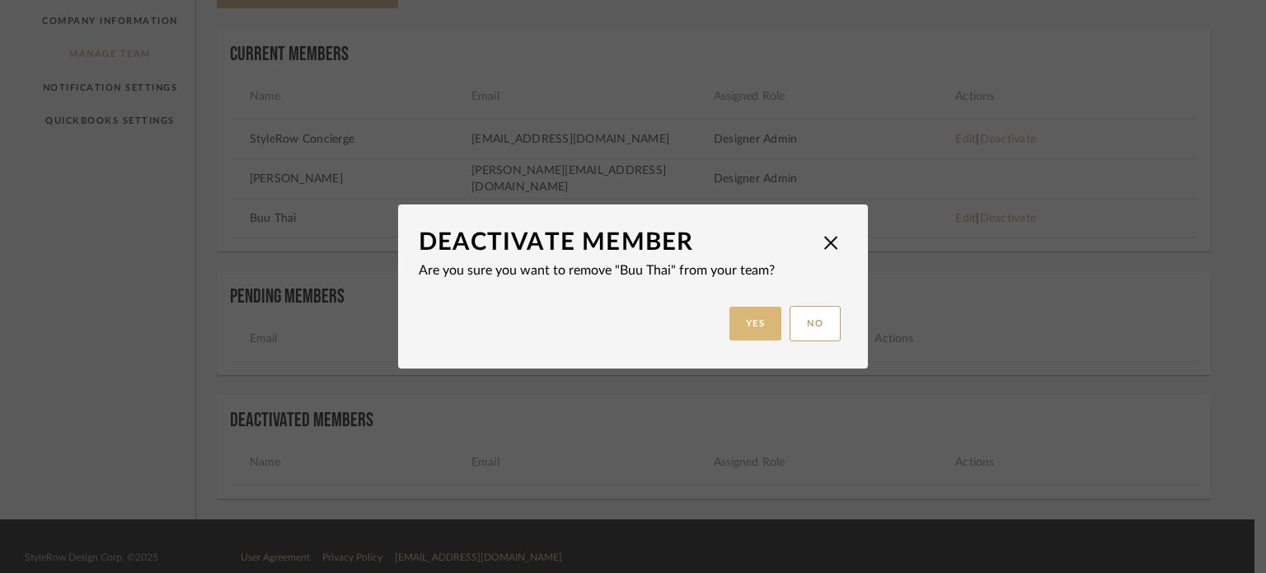
click at [744, 331] on button "Yes" at bounding box center [756, 324] width 53 height 34
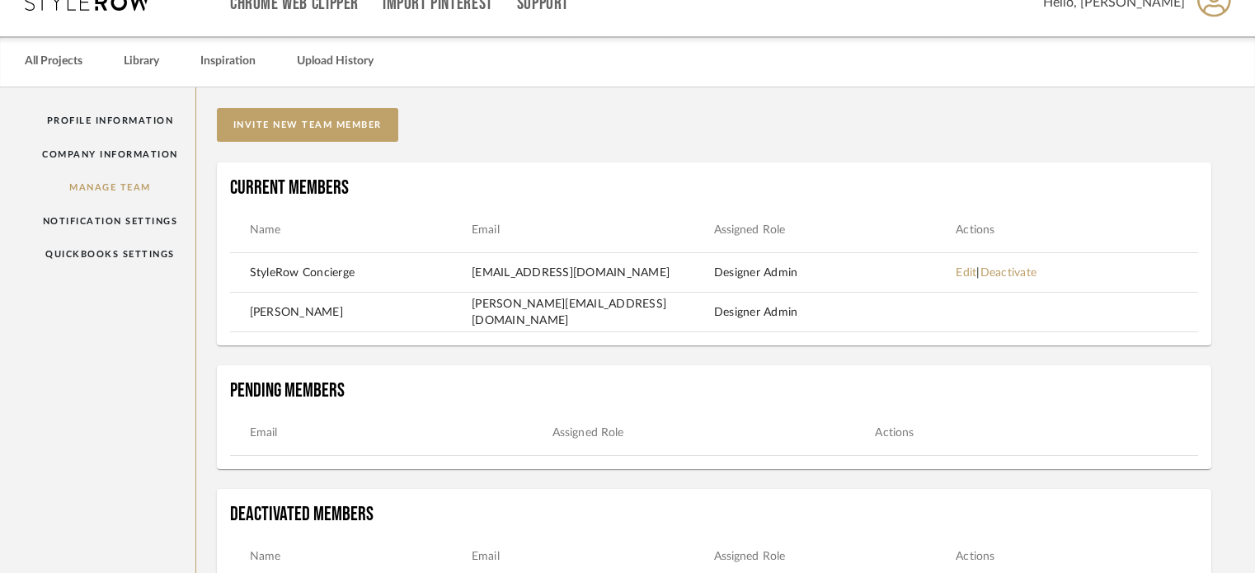
scroll to position [21, 0]
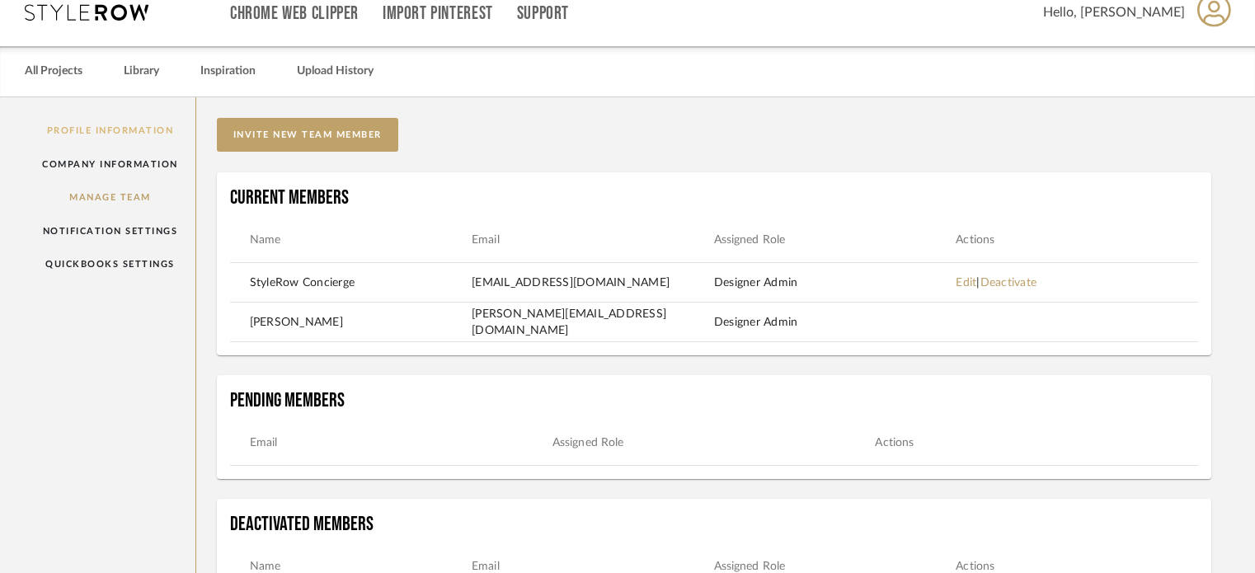
click at [115, 129] on link "Profile Information" at bounding box center [110, 131] width 171 height 34
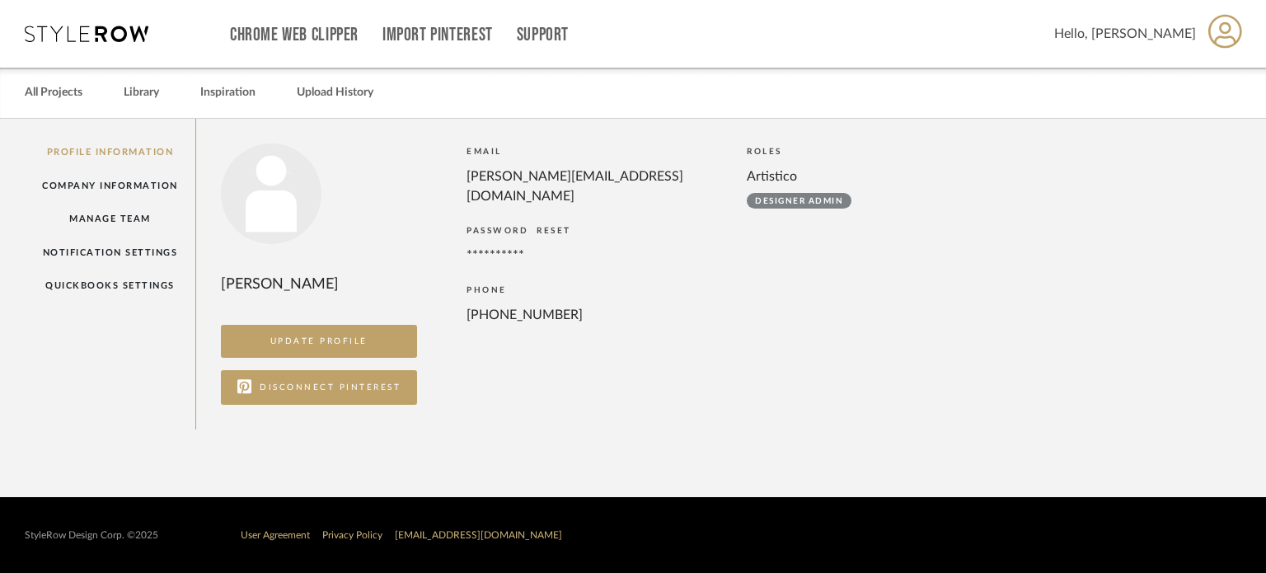
click at [556, 227] on link "RESET" at bounding box center [554, 231] width 35 height 8
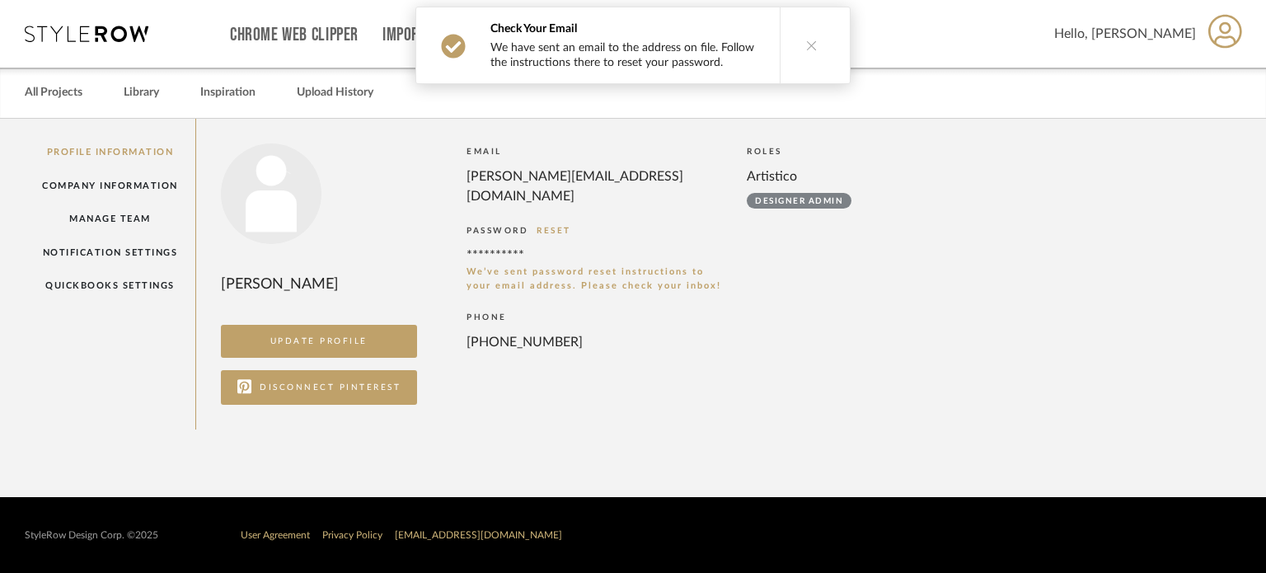
click at [798, 39] on button at bounding box center [811, 45] width 63 height 76
